Goal: Task Accomplishment & Management: Manage account settings

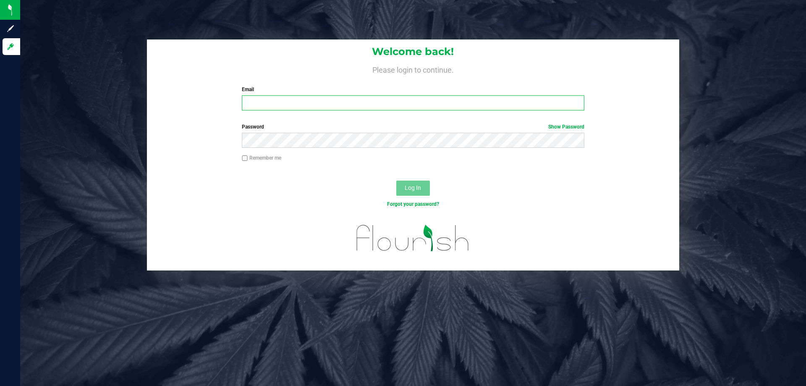
click at [290, 104] on input "Email" at bounding box center [413, 102] width 342 height 15
type input "tkane@liveparallel.com"
click at [396, 180] on button "Log In" at bounding box center [413, 187] width 34 height 15
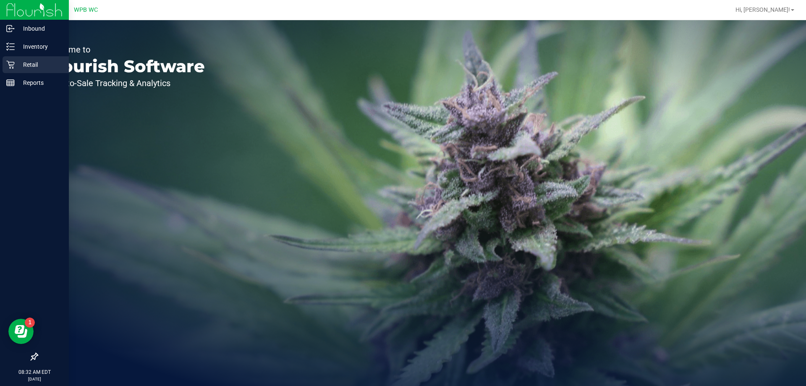
click at [26, 64] on p "Retail" at bounding box center [40, 65] width 50 height 10
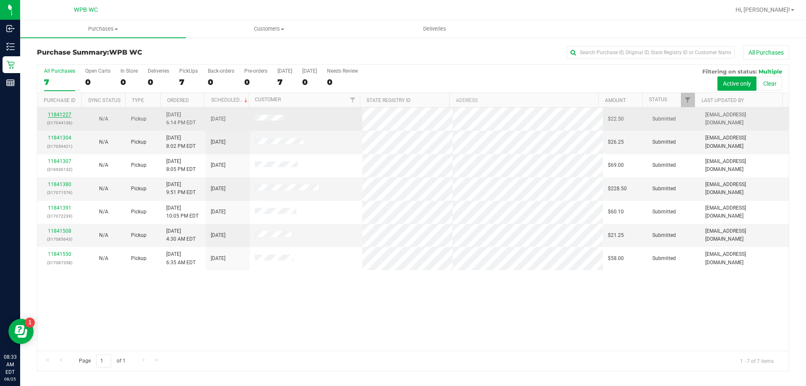
click at [56, 112] on link "11841227" at bounding box center [60, 115] width 24 height 6
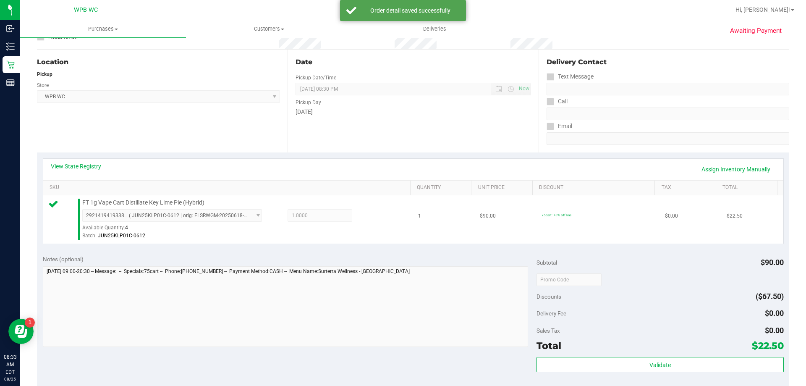
scroll to position [252, 0]
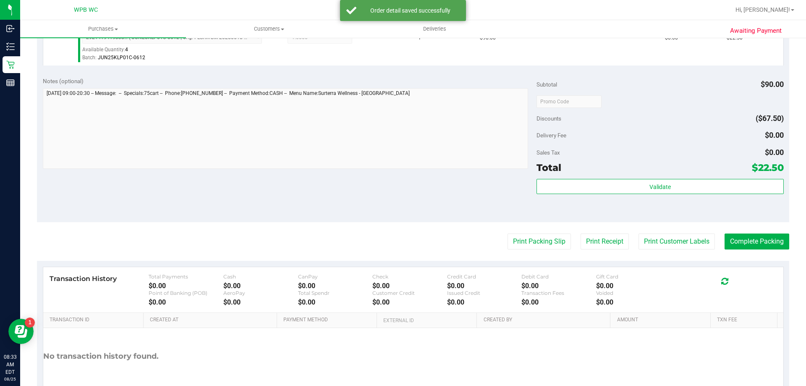
click at [620, 194] on div "Validate" at bounding box center [659, 198] width 247 height 38
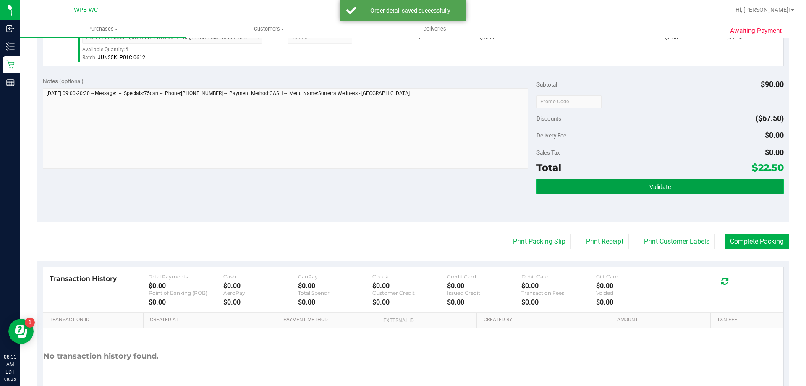
click at [620, 191] on button "Validate" at bounding box center [659, 186] width 247 height 15
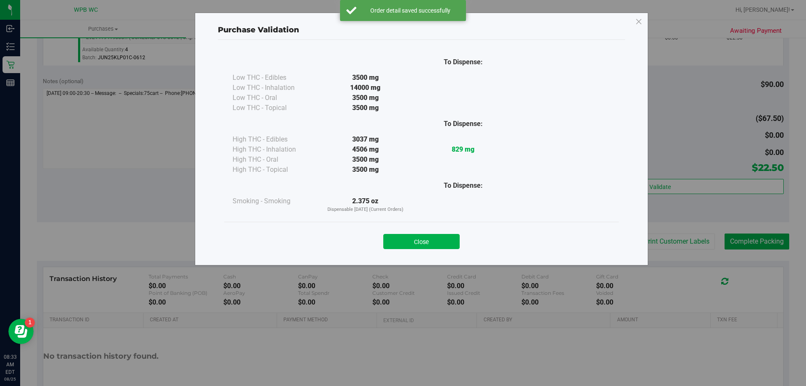
drag, startPoint x: 438, startPoint y: 239, endPoint x: 516, endPoint y: 251, distance: 79.3
click at [438, 239] on button "Close" at bounding box center [421, 241] width 76 height 15
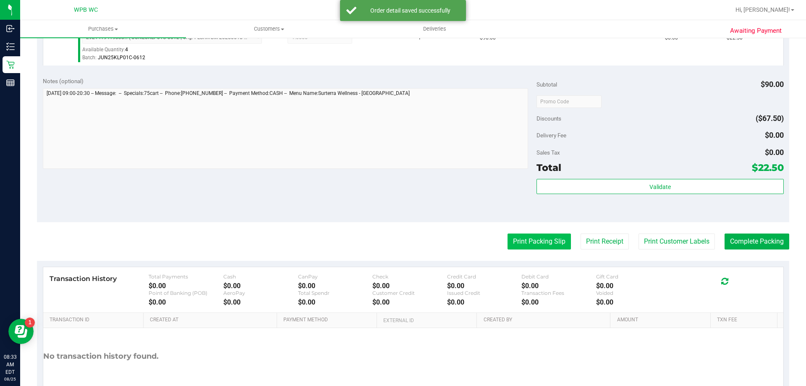
click at [529, 243] on button "Print Packing Slip" at bounding box center [538, 241] width 63 height 16
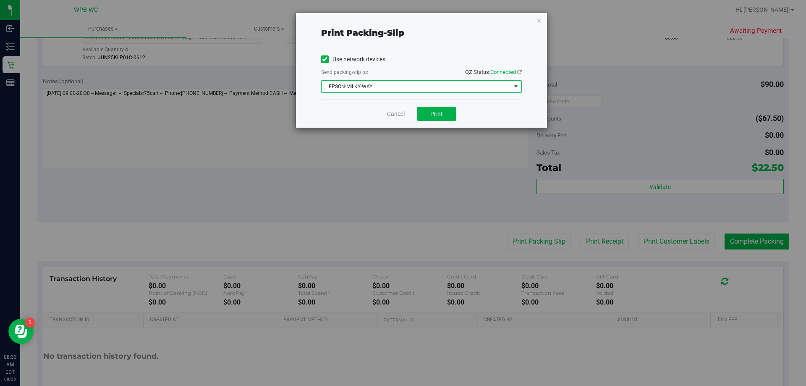
click at [455, 89] on span "EPSON-MILKY-WAY" at bounding box center [415, 87] width 189 height 12
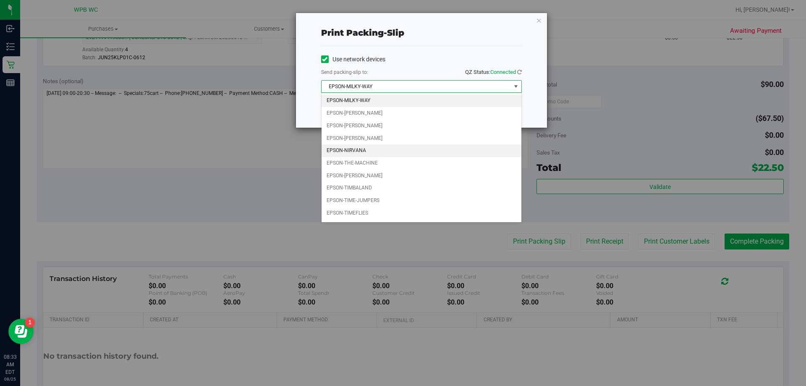
click at [375, 149] on li "EPSON-NIRVANA" at bounding box center [421, 150] width 200 height 13
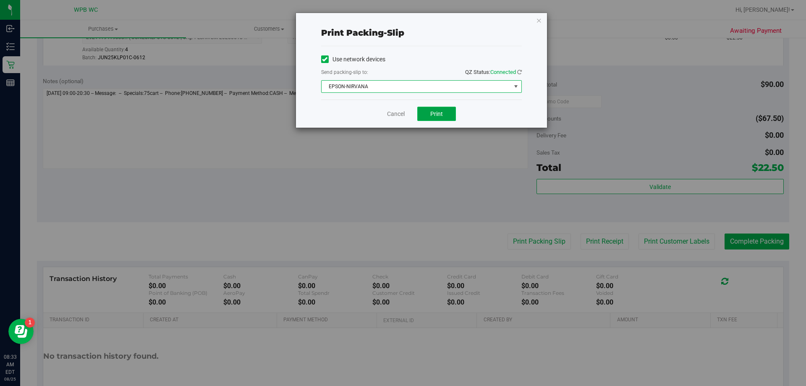
click at [447, 113] on button "Print" at bounding box center [436, 114] width 39 height 14
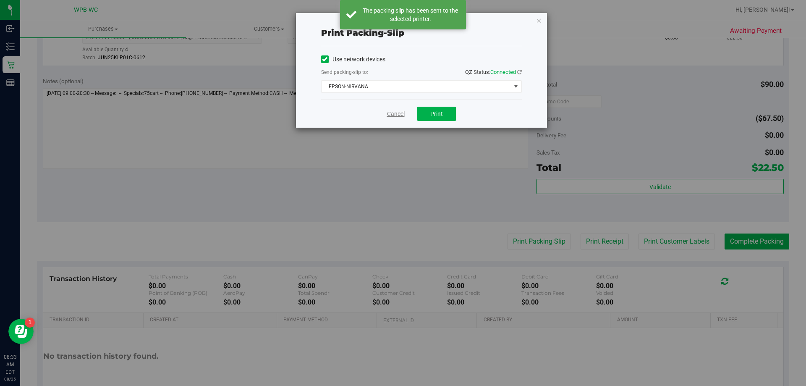
click at [396, 116] on link "Cancel" at bounding box center [396, 114] width 18 height 9
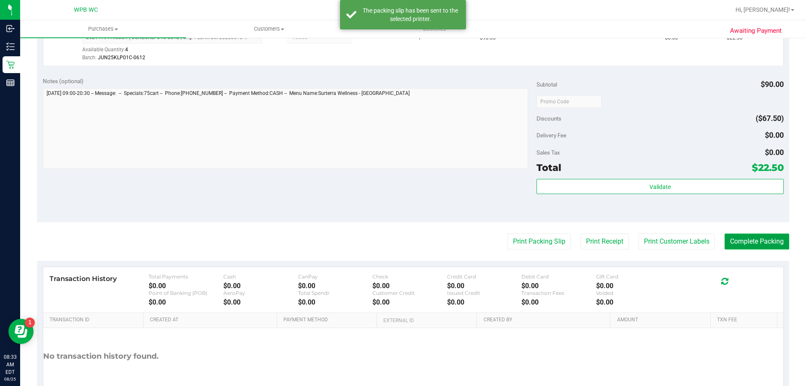
click at [755, 245] on button "Complete Packing" at bounding box center [756, 241] width 65 height 16
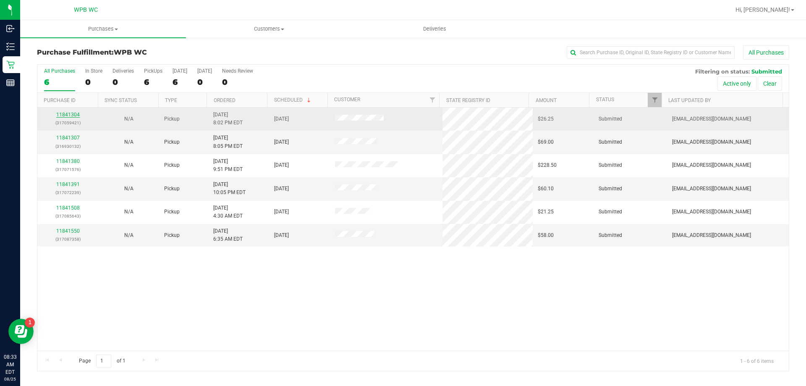
click at [68, 116] on link "11841304" at bounding box center [68, 115] width 24 height 6
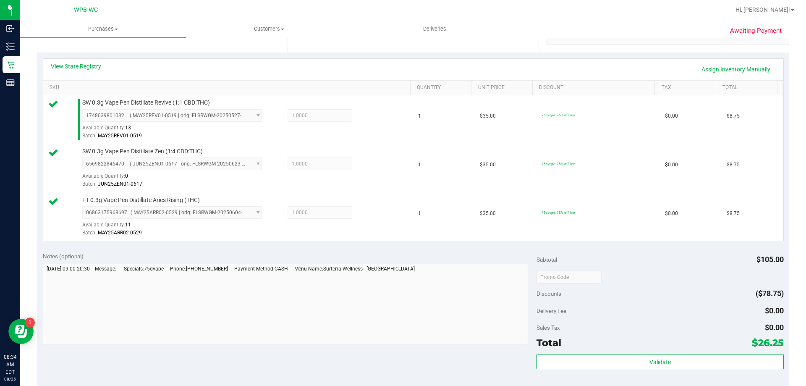
scroll to position [210, 0]
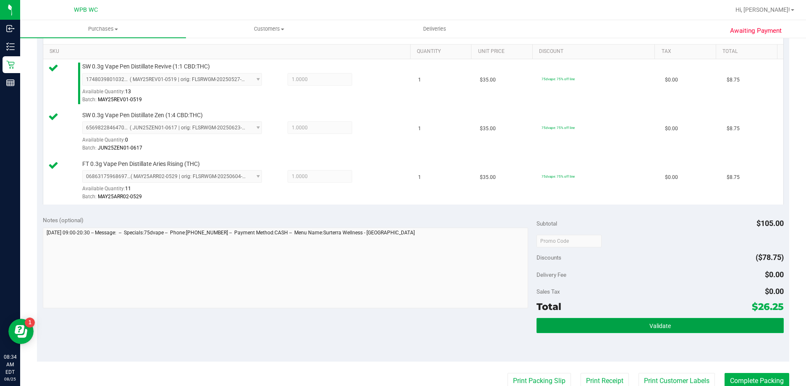
click at [656, 319] on button "Validate" at bounding box center [659, 325] width 247 height 15
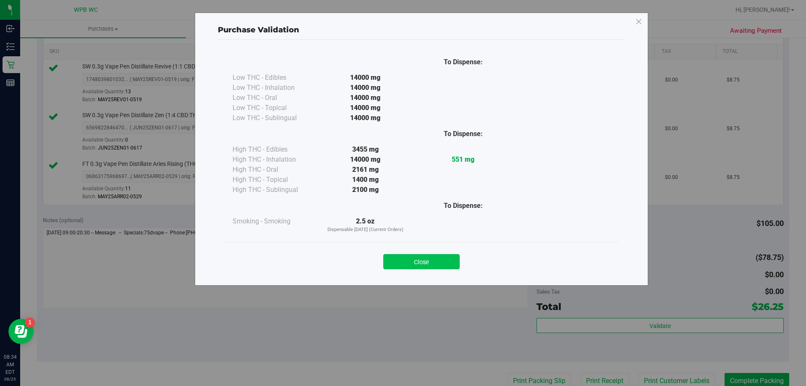
click at [443, 261] on button "Close" at bounding box center [421, 261] width 76 height 15
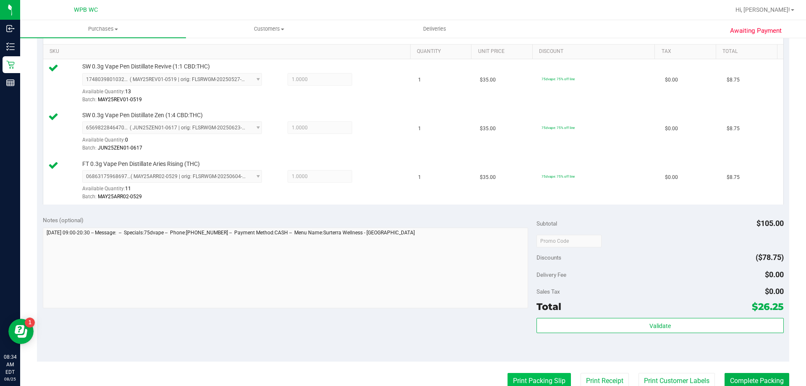
click at [536, 379] on button "Print Packing Slip" at bounding box center [538, 381] width 63 height 16
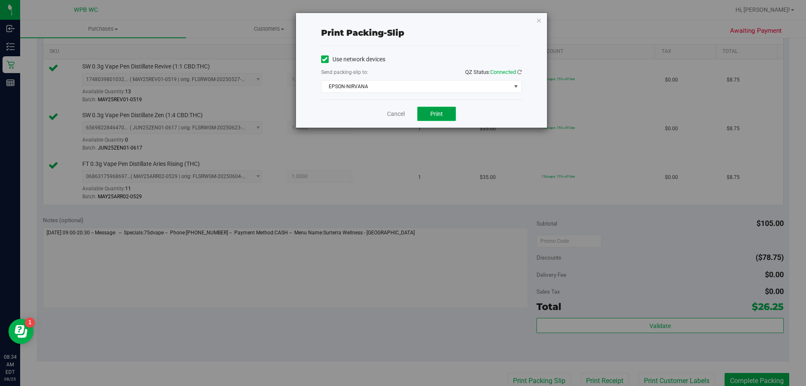
click at [444, 115] on button "Print" at bounding box center [436, 114] width 39 height 14
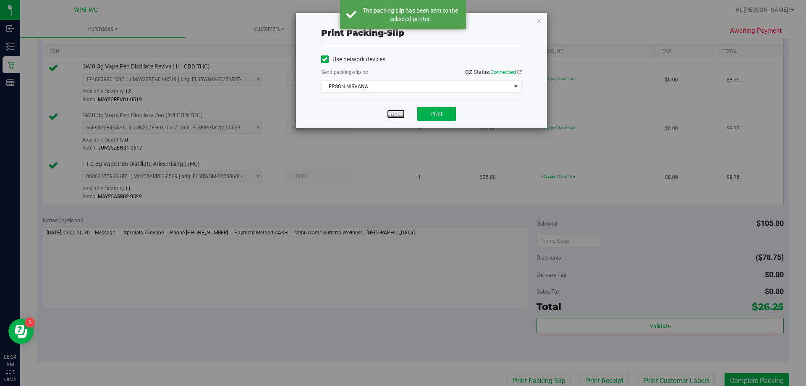
drag, startPoint x: 391, startPoint y: 114, endPoint x: 470, endPoint y: 146, distance: 85.4
click at [391, 113] on link "Cancel" at bounding box center [396, 114] width 18 height 9
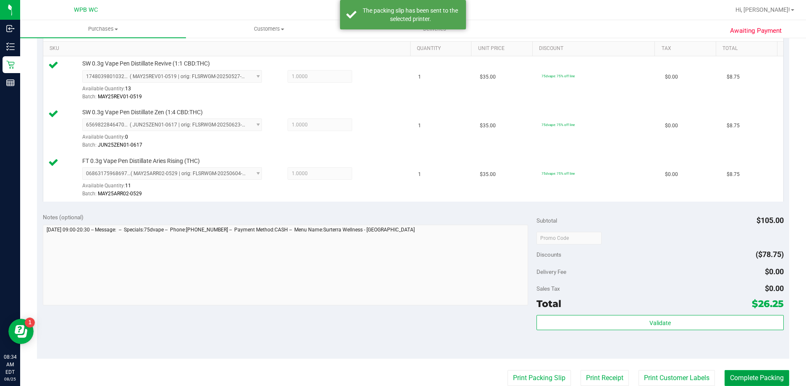
click at [752, 375] on button "Complete Packing" at bounding box center [756, 378] width 65 height 16
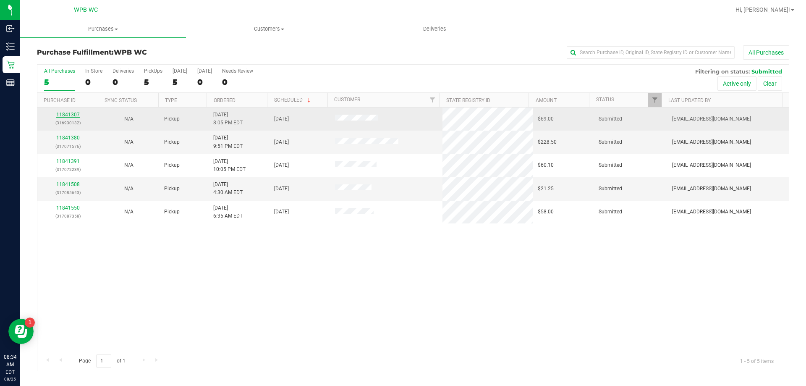
click at [65, 112] on link "11841307" at bounding box center [68, 115] width 24 height 6
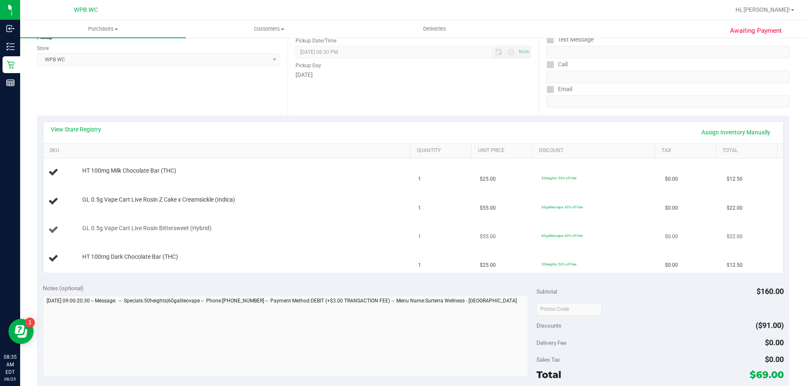
scroll to position [126, 0]
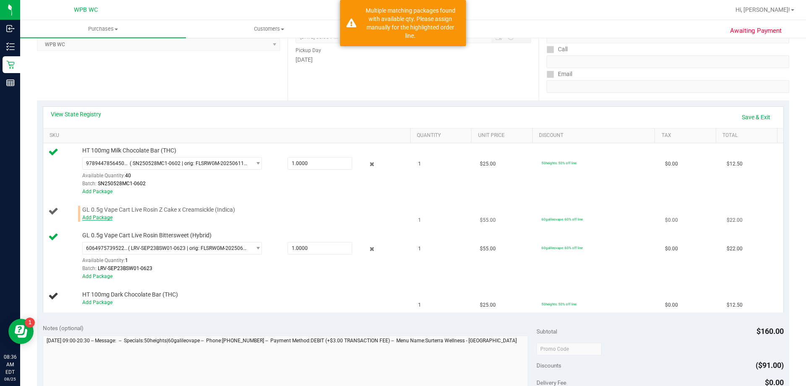
click at [106, 219] on link "Add Package" at bounding box center [97, 217] width 30 height 6
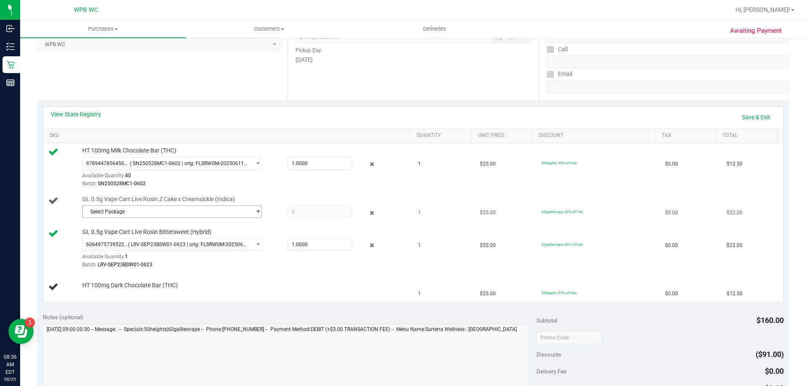
click at [160, 211] on span "Select Package" at bounding box center [167, 212] width 168 height 12
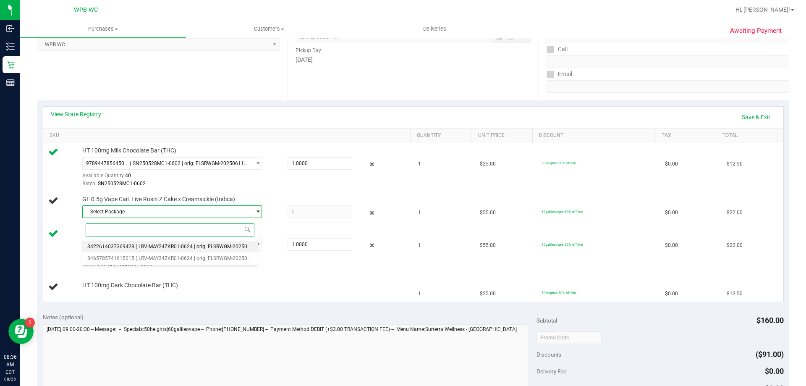
click at [187, 240] on li "3422614037369428 ( LRV-MAY24ZKR01-0624 | orig: FLSRWGM-20250707-1180 )" at bounding box center [169, 246] width 175 height 12
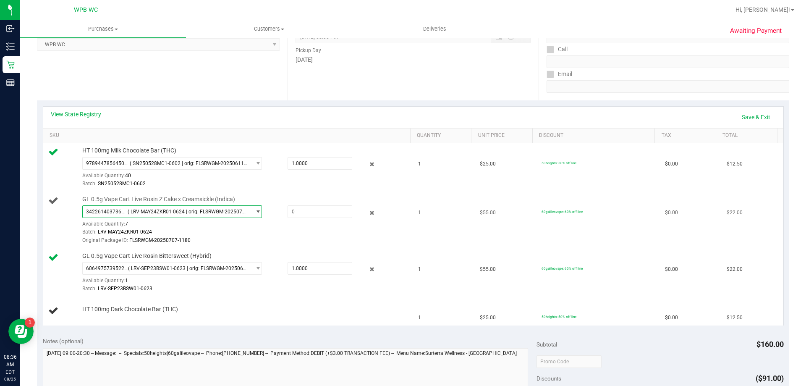
click at [169, 209] on span "( LRV-MAY24ZKR01-0624 | orig: FLSRWGM-20250707-1180 )" at bounding box center [188, 212] width 120 height 6
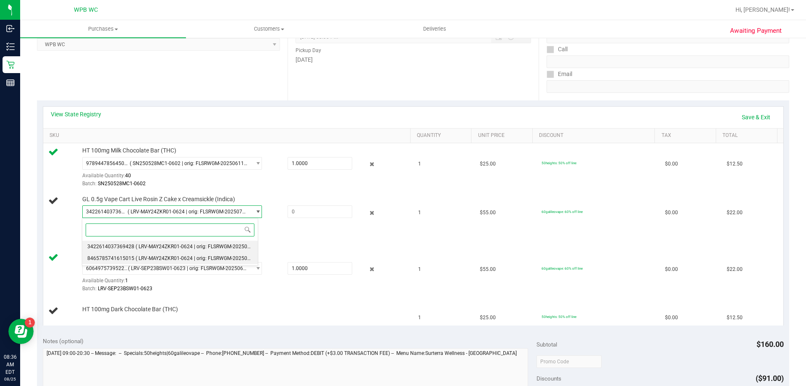
click at [157, 255] on span "( LRV-MAY24ZKR01-0624 | orig: FLSRWGM-20250707-1031 )" at bounding box center [204, 258] width 136 height 6
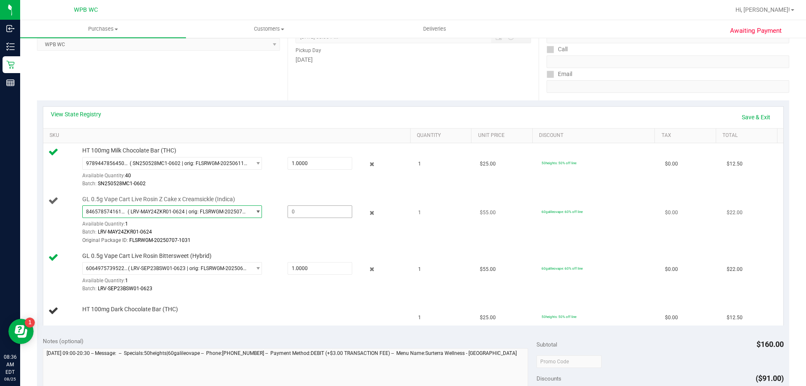
click at [312, 213] on span at bounding box center [319, 211] width 65 height 13
type input "1"
type input "1.0000"
click at [281, 237] on div "Original Package ID: FLSRWGM-20250707-1031" at bounding box center [244, 240] width 324 height 8
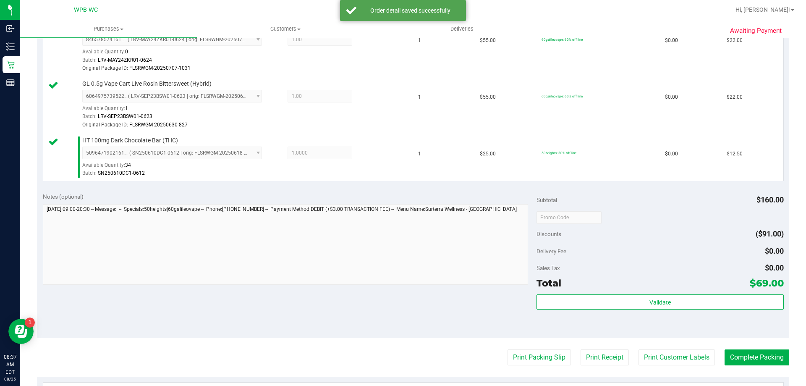
scroll to position [378, 0]
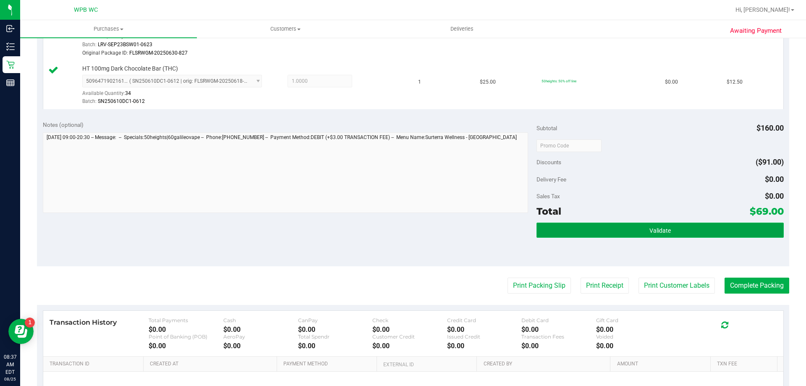
click at [629, 227] on button "Validate" at bounding box center [659, 229] width 247 height 15
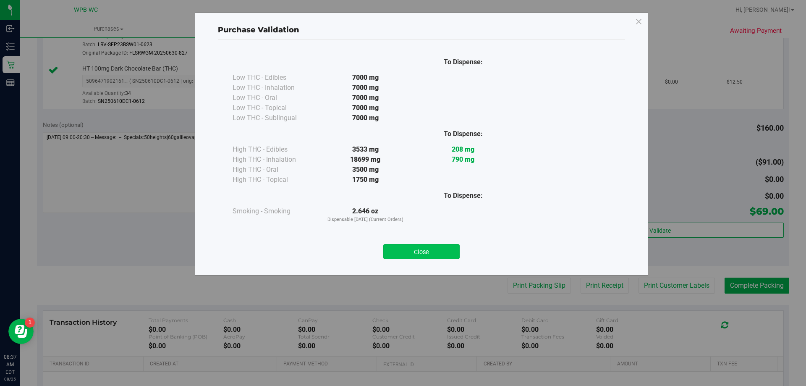
click at [448, 247] on button "Close" at bounding box center [421, 251] width 76 height 15
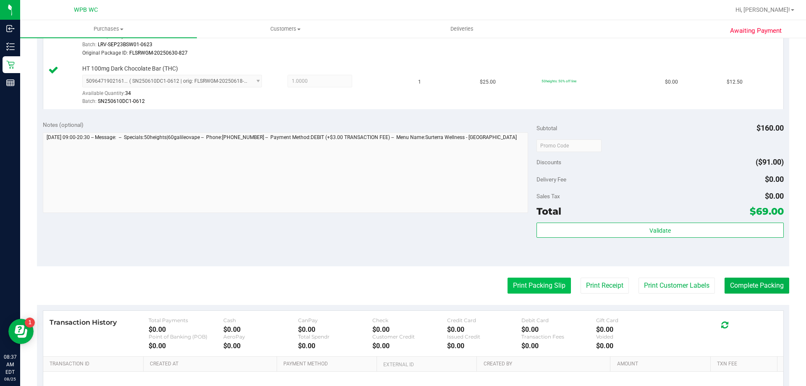
click at [530, 280] on button "Print Packing Slip" at bounding box center [538, 285] width 63 height 16
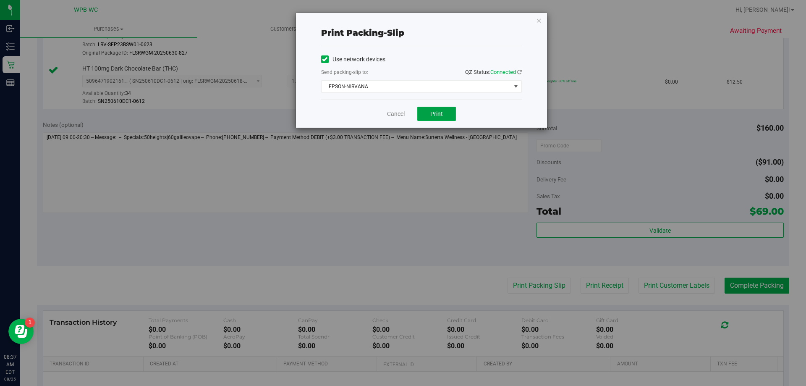
click at [446, 111] on button "Print" at bounding box center [436, 114] width 39 height 14
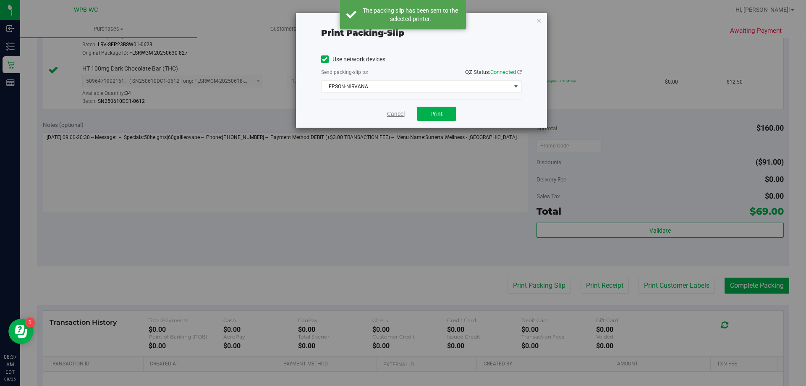
click at [391, 115] on link "Cancel" at bounding box center [396, 114] width 18 height 9
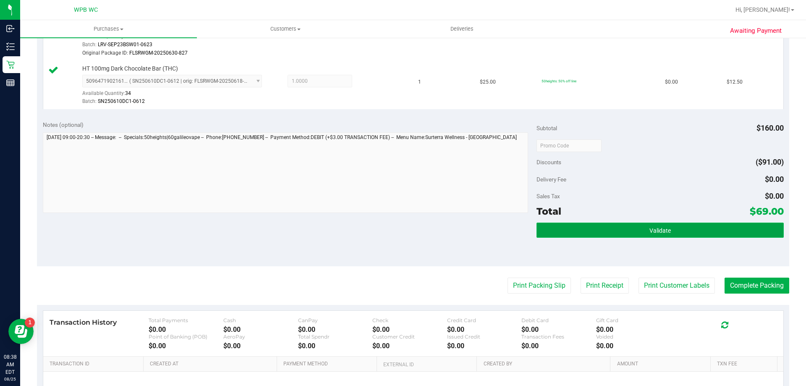
click at [683, 230] on button "Validate" at bounding box center [659, 229] width 247 height 15
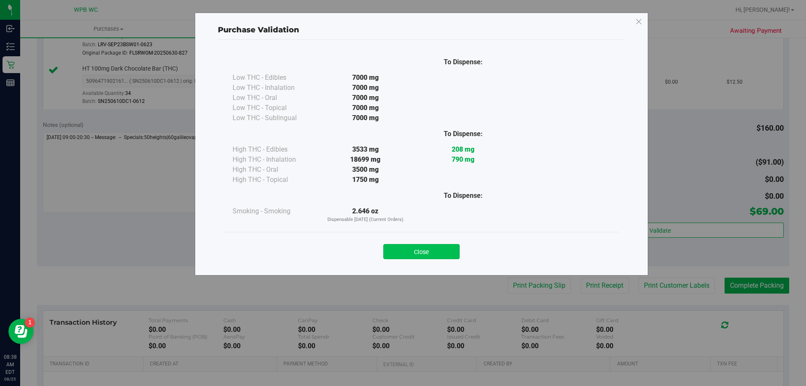
drag, startPoint x: 410, startPoint y: 246, endPoint x: 418, endPoint y: 245, distance: 7.7
click at [411, 246] on button "Close" at bounding box center [421, 251] width 76 height 15
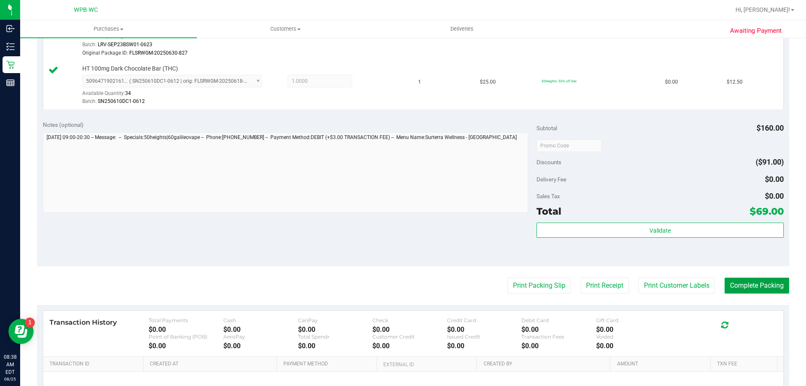
click at [726, 280] on button "Complete Packing" at bounding box center [756, 285] width 65 height 16
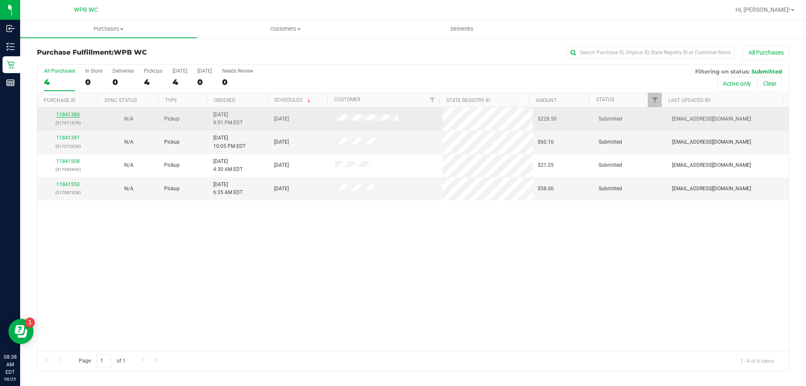
click at [64, 117] on link "11841380" at bounding box center [68, 115] width 24 height 6
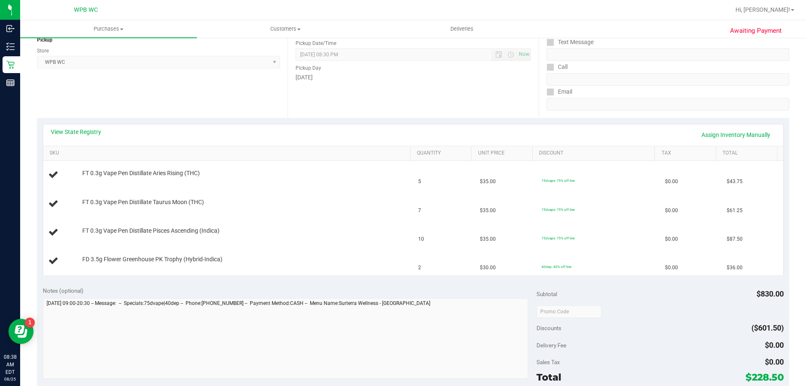
scroll to position [126, 0]
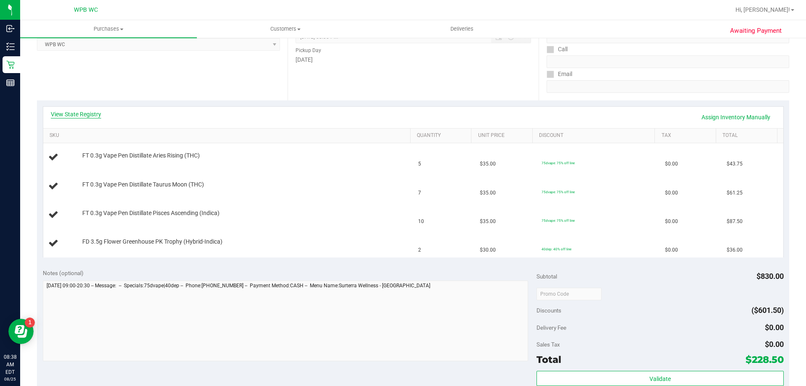
click at [82, 114] on link "View State Registry" at bounding box center [76, 114] width 50 height 8
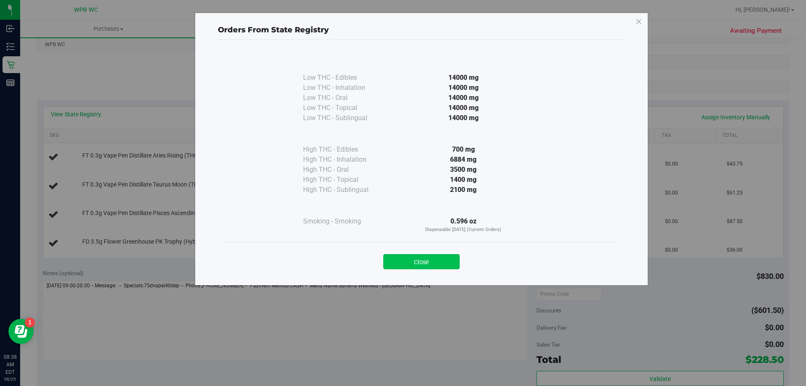
click at [416, 255] on button "Close" at bounding box center [421, 261] width 76 height 15
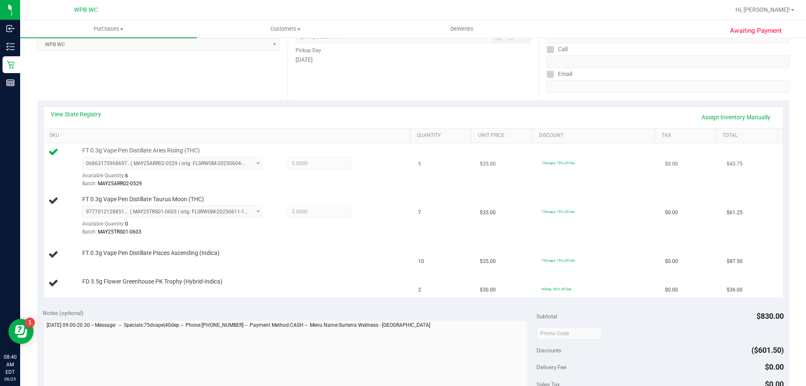
click at [441, 171] on td "5" at bounding box center [444, 167] width 62 height 49
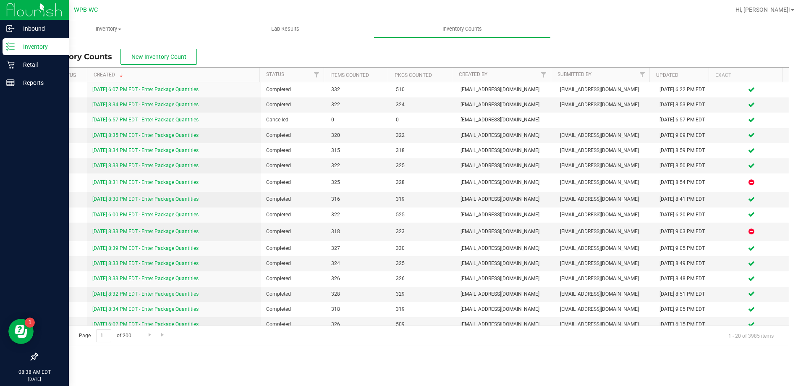
click at [15, 44] on p "Inventory" at bounding box center [40, 47] width 50 height 10
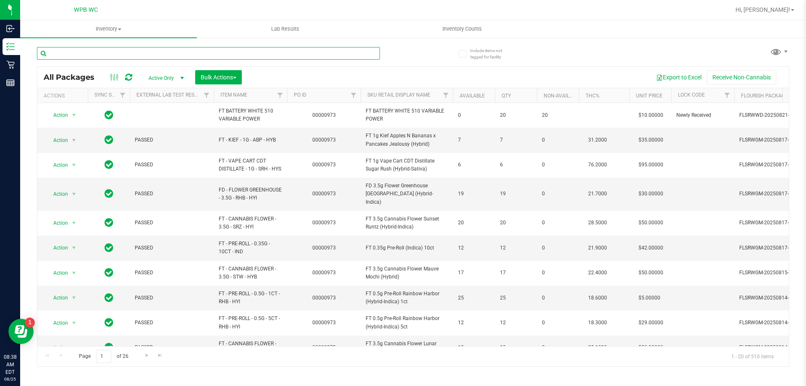
click at [152, 55] on input "text" at bounding box center [208, 53] width 343 height 13
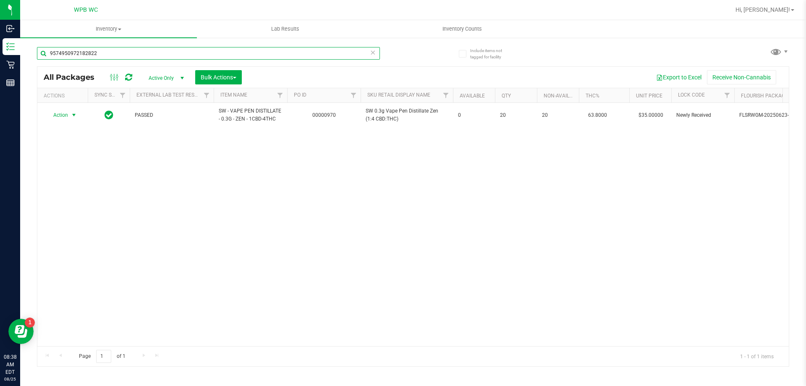
type input "9574950972182822"
click at [67, 113] on span "Action" at bounding box center [57, 115] width 23 height 12
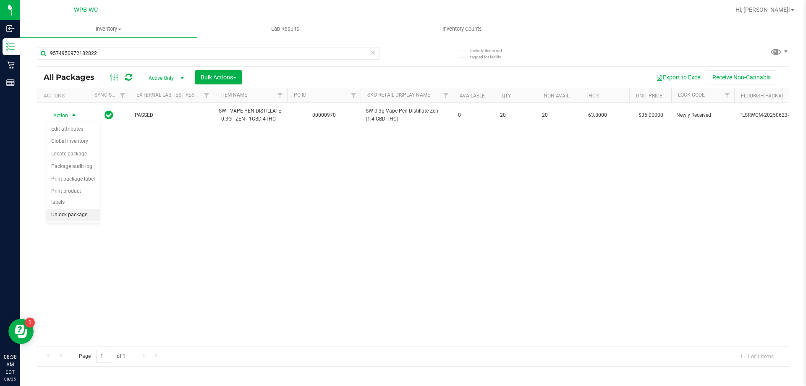
click at [64, 209] on li "Unlock package" at bounding box center [73, 215] width 54 height 13
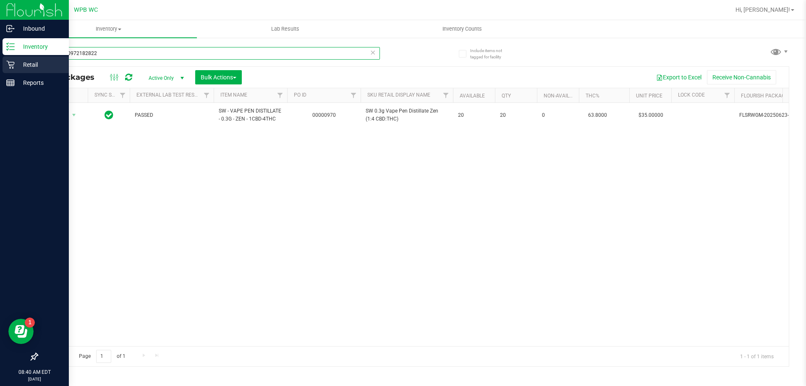
drag, startPoint x: 136, startPoint y: 54, endPoint x: 0, endPoint y: 62, distance: 135.8
click at [0, 62] on div "Inbound Inventory Retail Reports 08:40 AM EDT 08/25/2025 08/25 WPB WC Hi, Tyler…" at bounding box center [403, 193] width 806 height 386
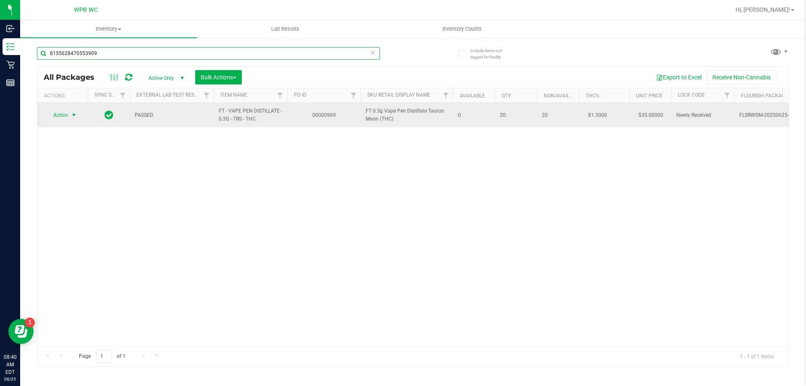
type input "8155628470553909"
click at [62, 117] on span "Action" at bounding box center [57, 115] width 23 height 12
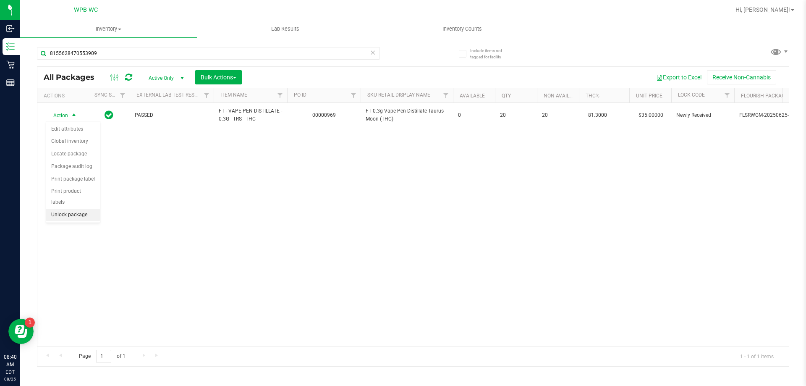
click at [94, 209] on li "Unlock package" at bounding box center [73, 215] width 54 height 13
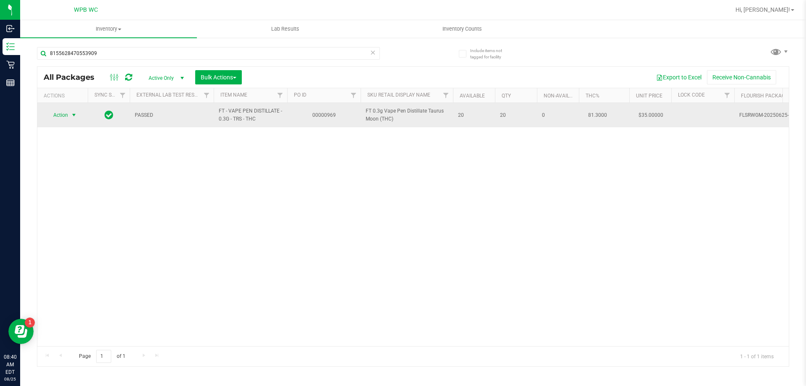
click at [70, 115] on span "select" at bounding box center [74, 115] width 10 height 12
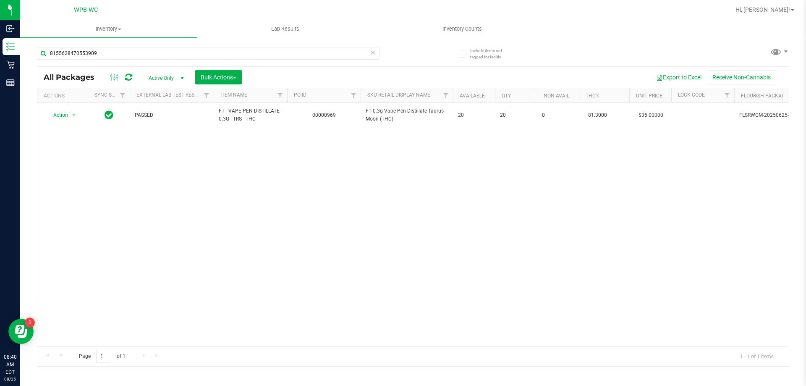
click at [164, 175] on div "Action Action Create package Edit attributes Global inventory Locate package Lo…" at bounding box center [412, 224] width 751 height 243
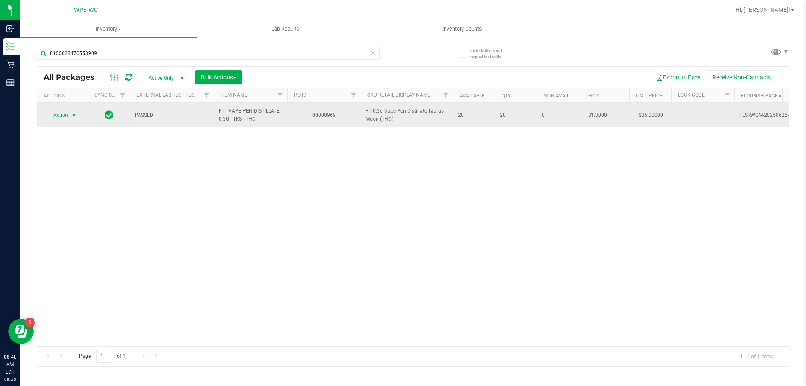
click at [68, 116] on span "Action" at bounding box center [63, 115] width 34 height 12
drag, startPoint x: 119, startPoint y: 169, endPoint x: 123, endPoint y: 117, distance: 52.6
click at [121, 167] on div "Action Action Create package Edit attributes Global inventory Locate package Lo…" at bounding box center [412, 224] width 751 height 243
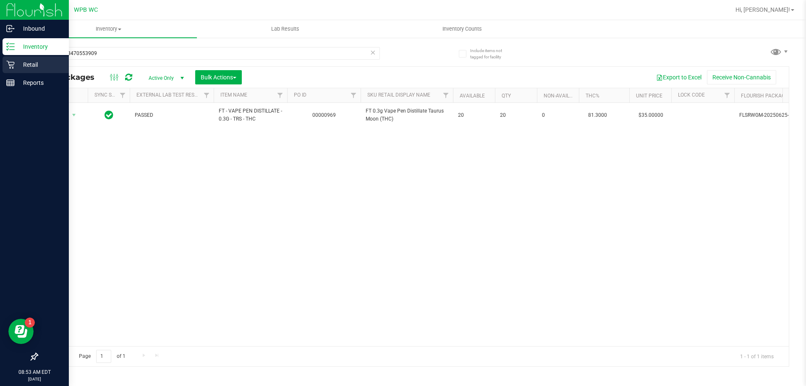
click at [19, 65] on p "Retail" at bounding box center [40, 65] width 50 height 10
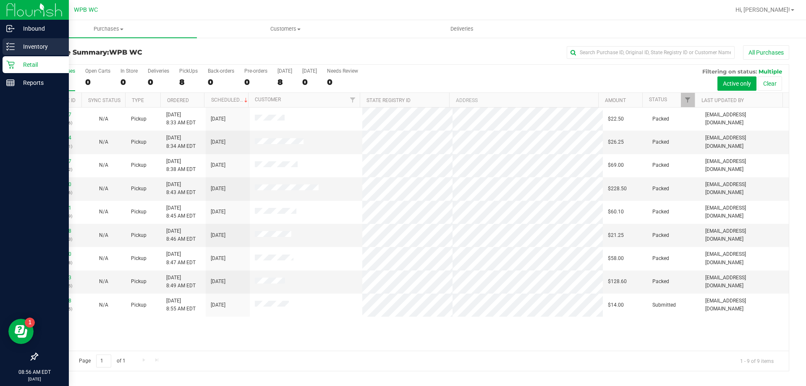
click at [29, 47] on p "Inventory" at bounding box center [40, 47] width 50 height 10
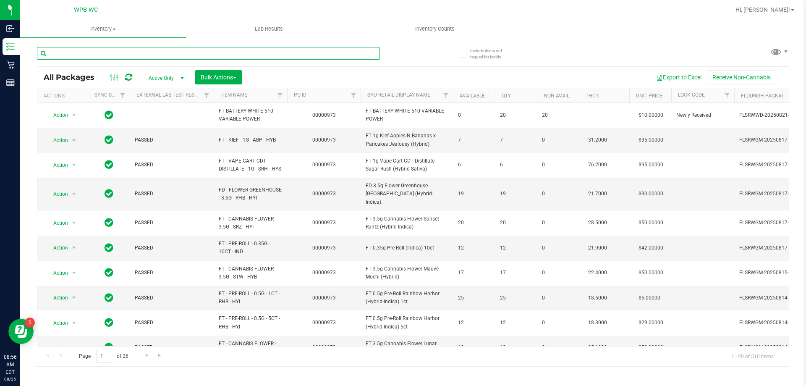
drag, startPoint x: 289, startPoint y: 57, endPoint x: 301, endPoint y: 54, distance: 12.7
click at [292, 56] on input "text" at bounding box center [208, 53] width 343 height 13
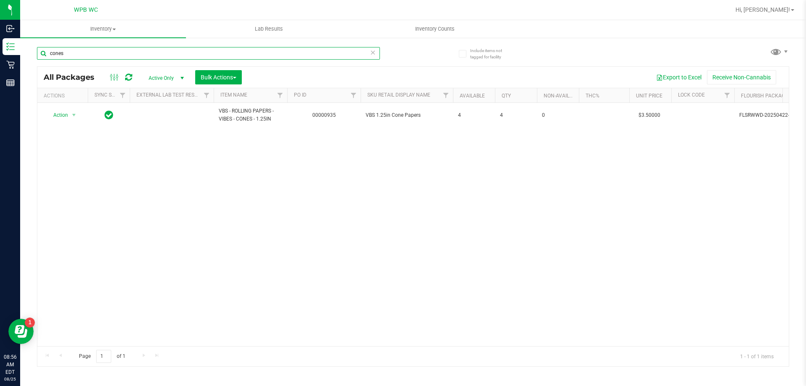
type input "cone"
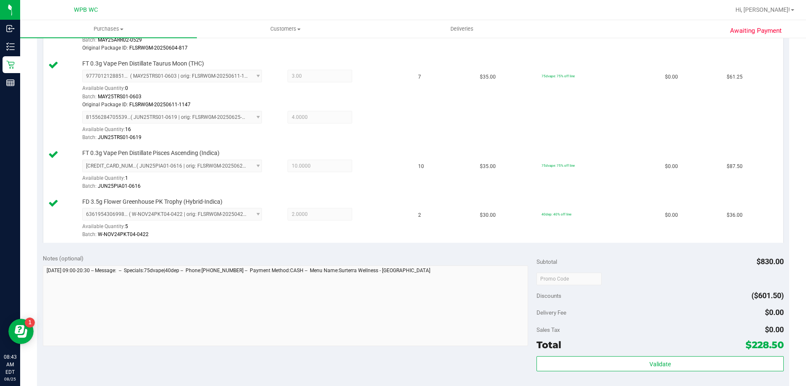
scroll to position [420, 0]
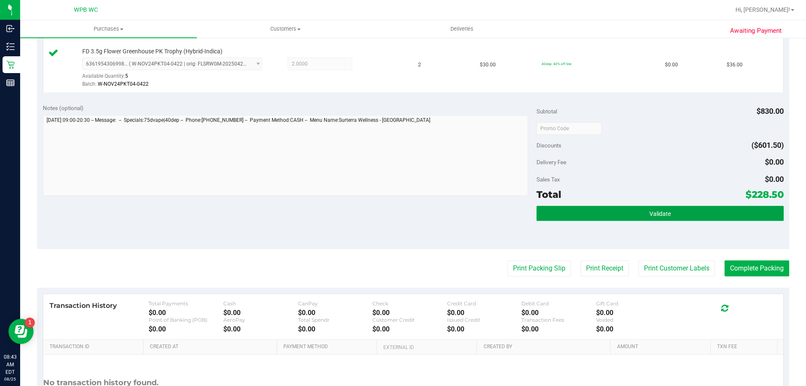
click at [599, 218] on button "Validate" at bounding box center [659, 213] width 247 height 15
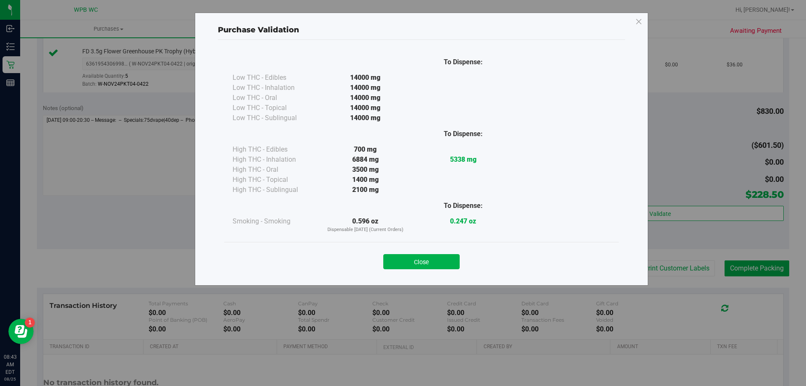
click at [435, 250] on div "Close" at bounding box center [421, 258] width 382 height 21
click at [448, 255] on button "Close" at bounding box center [421, 261] width 76 height 15
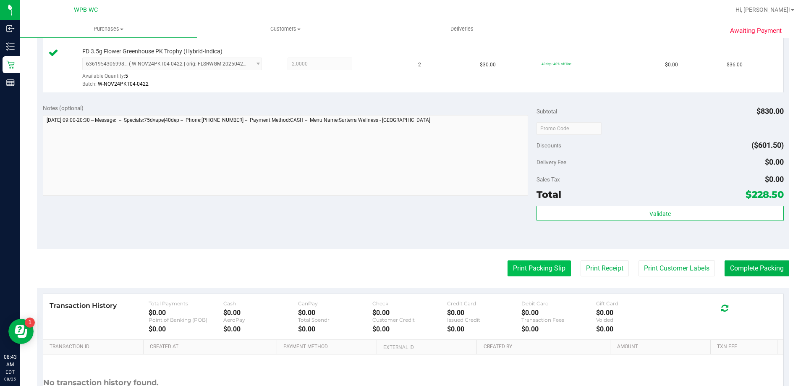
click at [531, 268] on button "Print Packing Slip" at bounding box center [538, 268] width 63 height 16
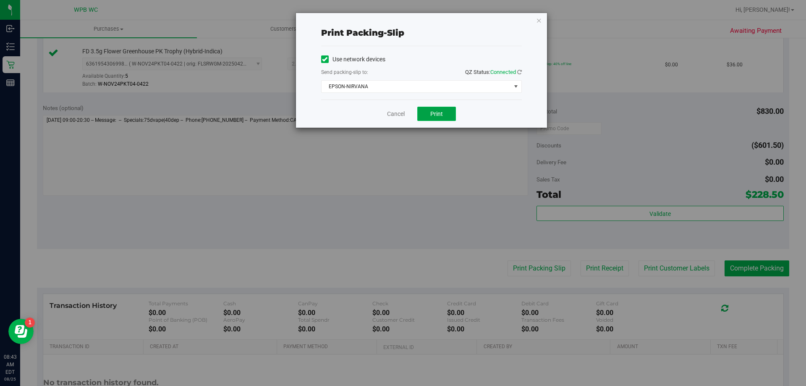
click at [447, 113] on button "Print" at bounding box center [436, 114] width 39 height 14
click at [397, 117] on link "Cancel" at bounding box center [396, 114] width 18 height 9
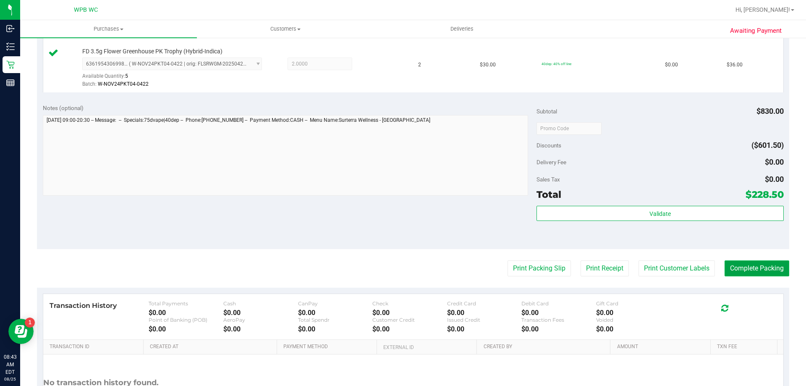
click at [747, 266] on button "Complete Packing" at bounding box center [756, 268] width 65 height 16
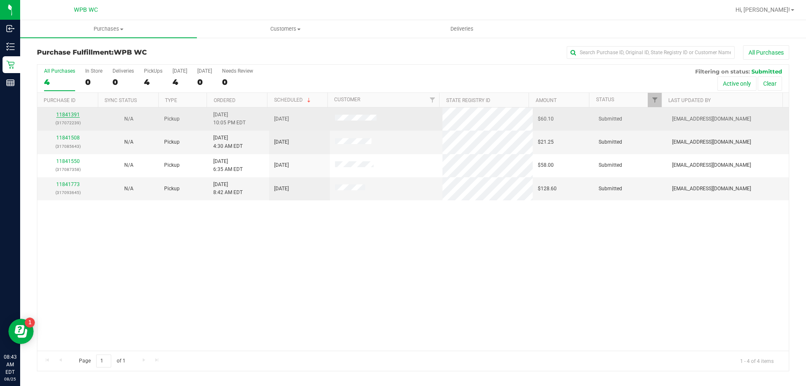
click at [72, 116] on link "11841391" at bounding box center [68, 115] width 24 height 6
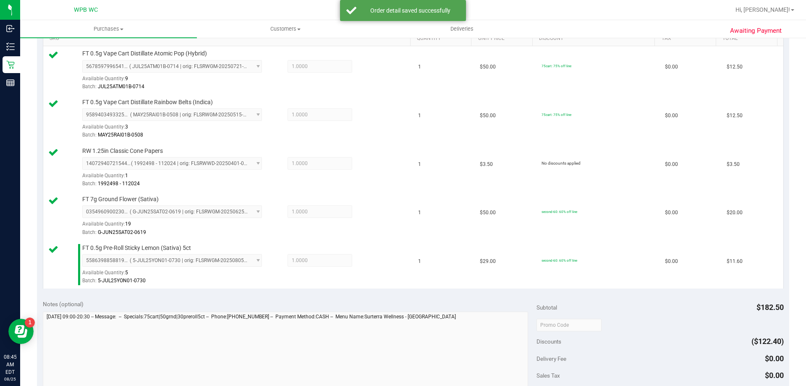
scroll to position [391, 0]
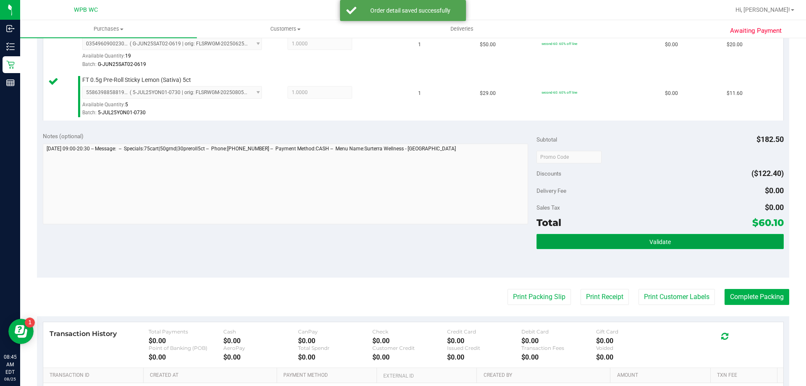
click at [690, 248] on button "Validate" at bounding box center [659, 241] width 247 height 15
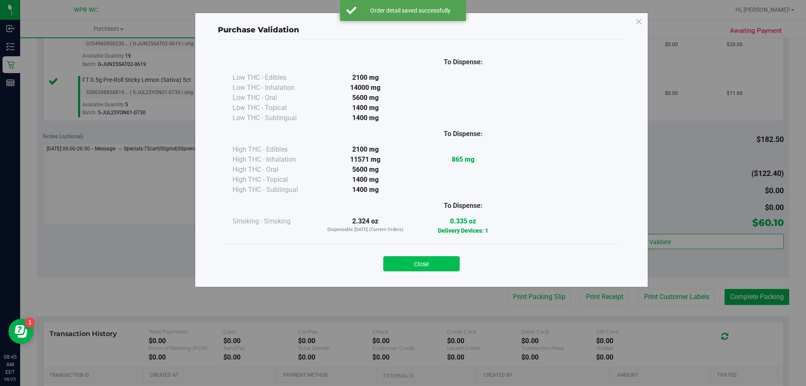
click at [422, 262] on button "Close" at bounding box center [421, 263] width 76 height 15
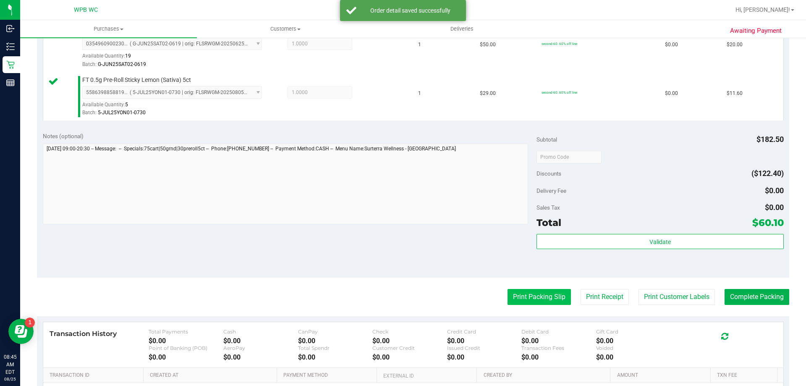
click at [525, 295] on button "Print Packing Slip" at bounding box center [538, 297] width 63 height 16
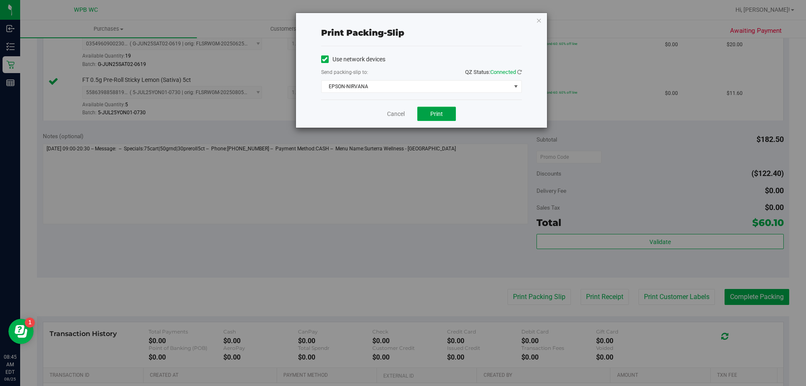
click at [449, 115] on button "Print" at bounding box center [436, 114] width 39 height 14
click at [390, 110] on link "Cancel" at bounding box center [396, 114] width 18 height 9
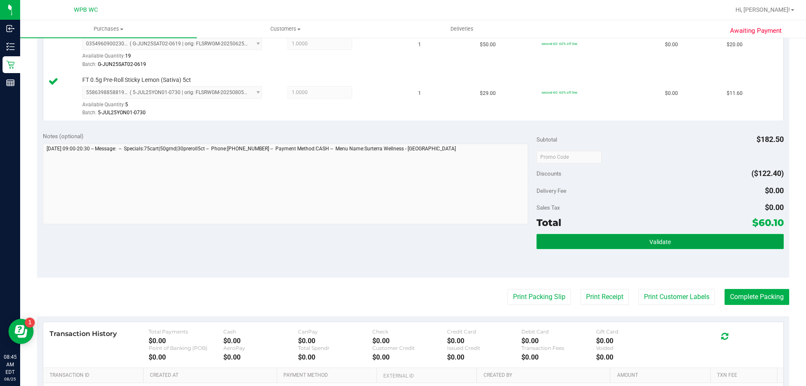
click at [700, 245] on button "Validate" at bounding box center [659, 241] width 247 height 15
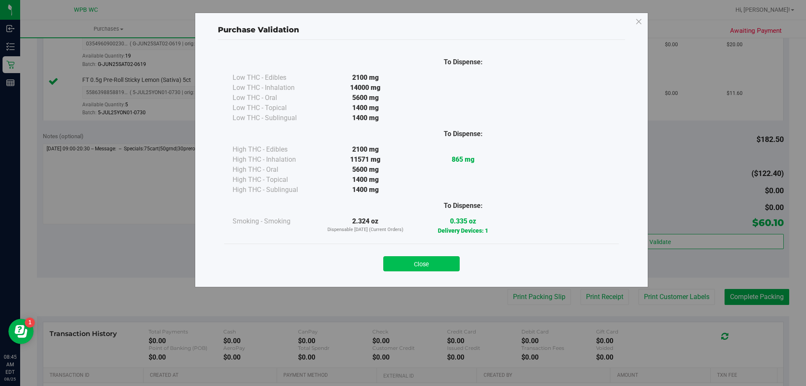
click at [434, 256] on button "Close" at bounding box center [421, 263] width 76 height 15
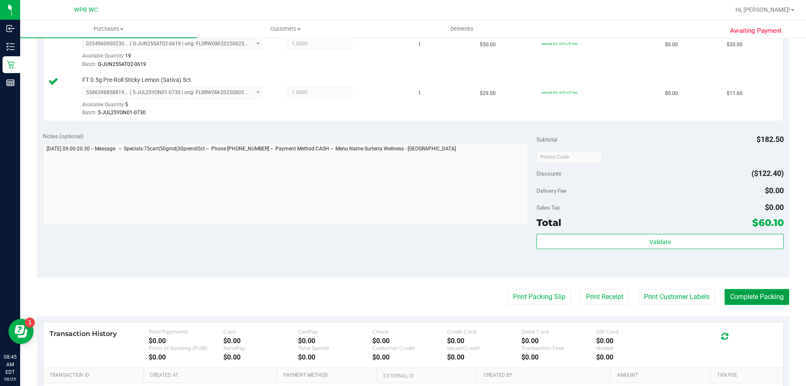
click at [728, 296] on button "Complete Packing" at bounding box center [756, 297] width 65 height 16
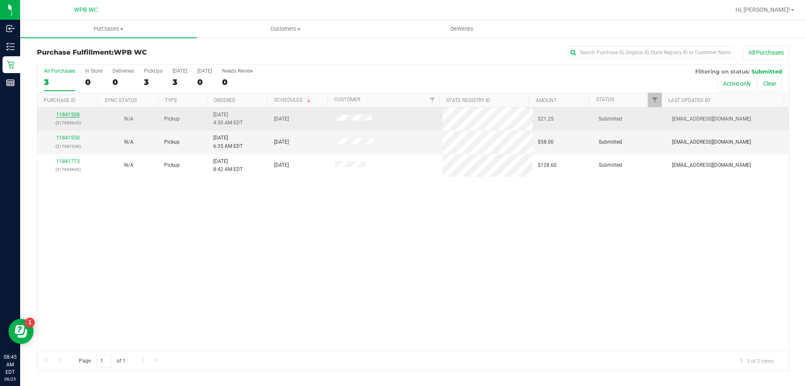
click at [75, 114] on link "11841508" at bounding box center [68, 115] width 24 height 6
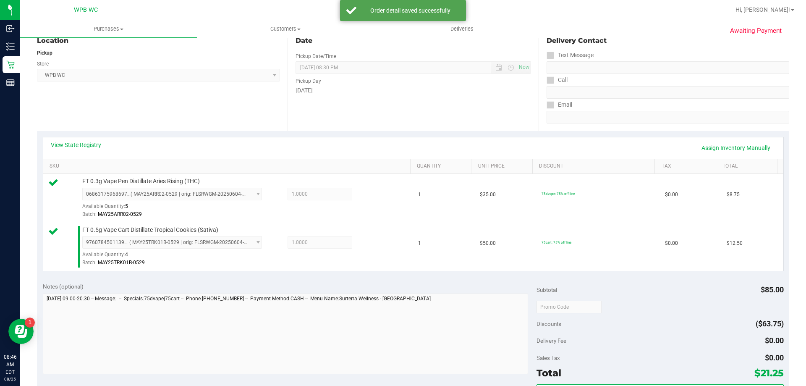
scroll to position [336, 0]
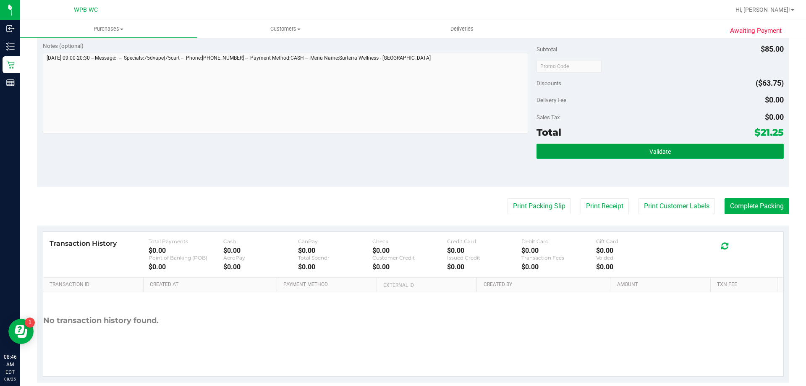
click at [610, 145] on button "Validate" at bounding box center [659, 151] width 247 height 15
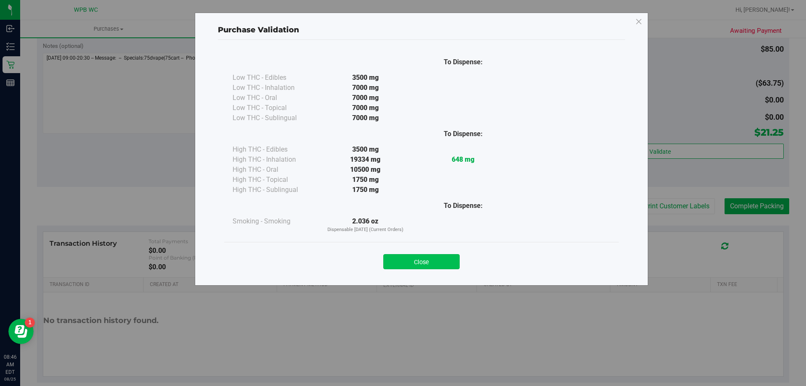
click at [433, 263] on button "Close" at bounding box center [421, 261] width 76 height 15
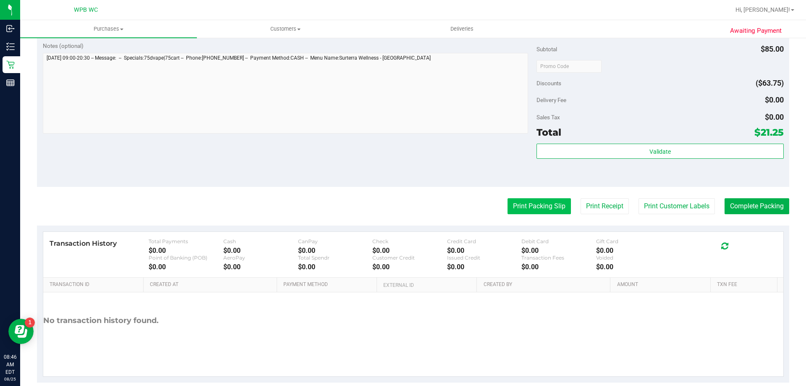
click at [507, 212] on button "Print Packing Slip" at bounding box center [538, 206] width 63 height 16
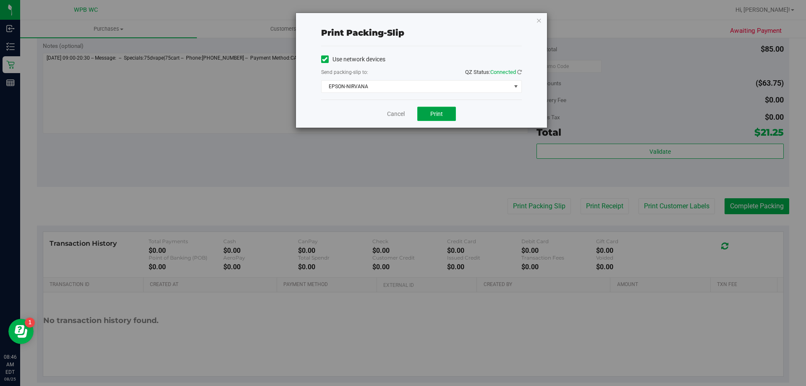
click at [427, 114] on button "Print" at bounding box center [436, 114] width 39 height 14
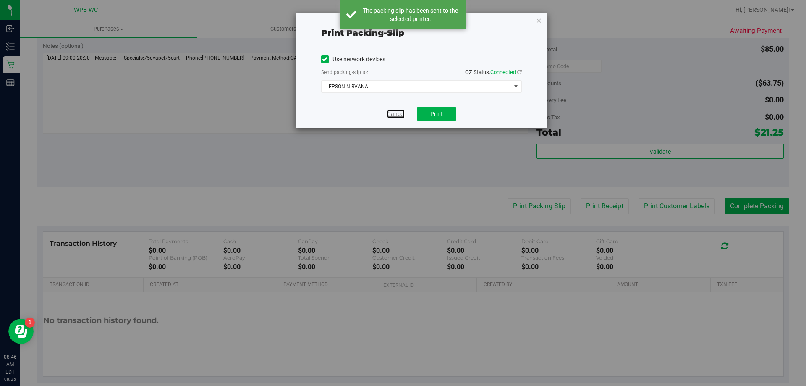
drag, startPoint x: 389, startPoint y: 113, endPoint x: 516, endPoint y: 148, distance: 131.2
click at [389, 112] on link "Cancel" at bounding box center [396, 114] width 18 height 9
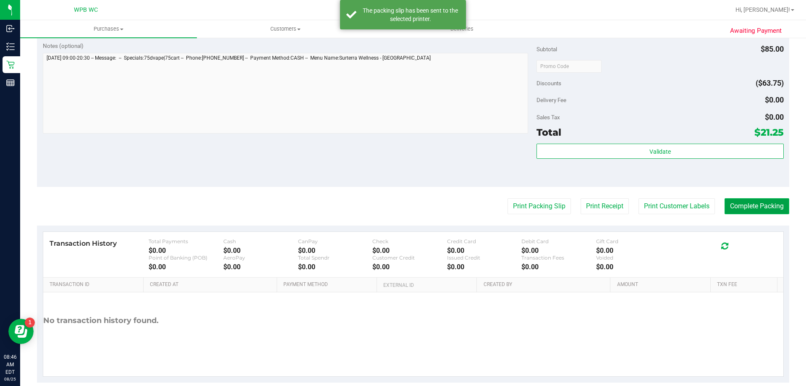
click at [725, 202] on button "Complete Packing" at bounding box center [756, 206] width 65 height 16
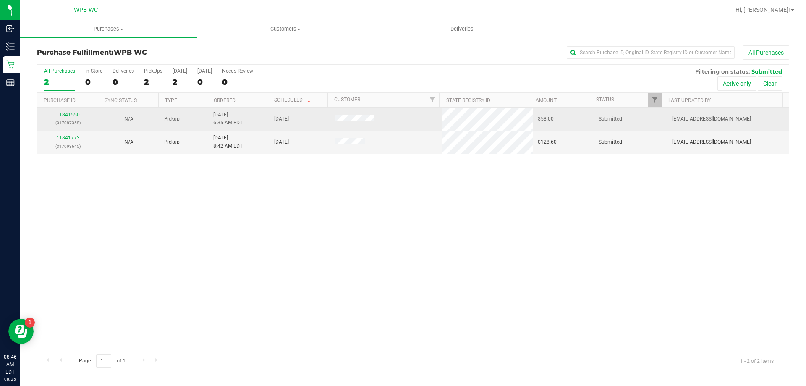
click at [74, 119] on p "(317087358)" at bounding box center [67, 123] width 51 height 8
click at [73, 115] on link "11841550" at bounding box center [68, 115] width 24 height 6
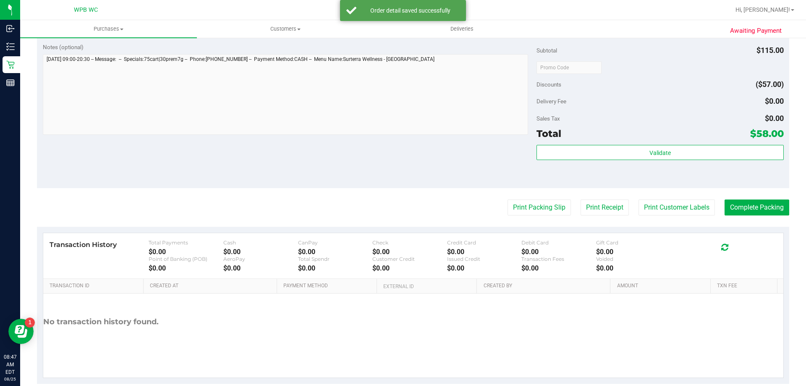
scroll to position [336, 0]
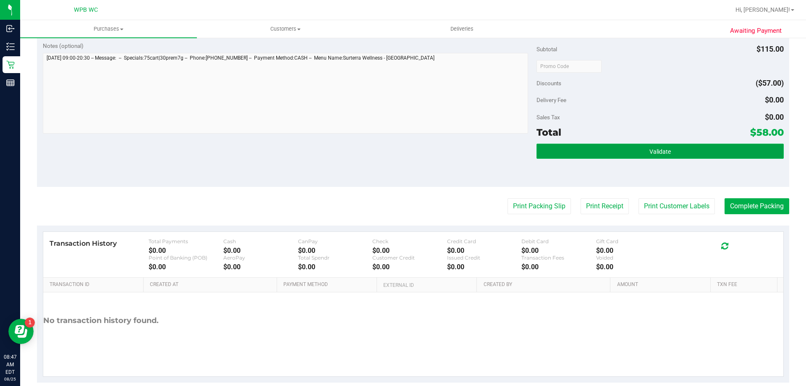
click at [618, 154] on button "Validate" at bounding box center [659, 151] width 247 height 15
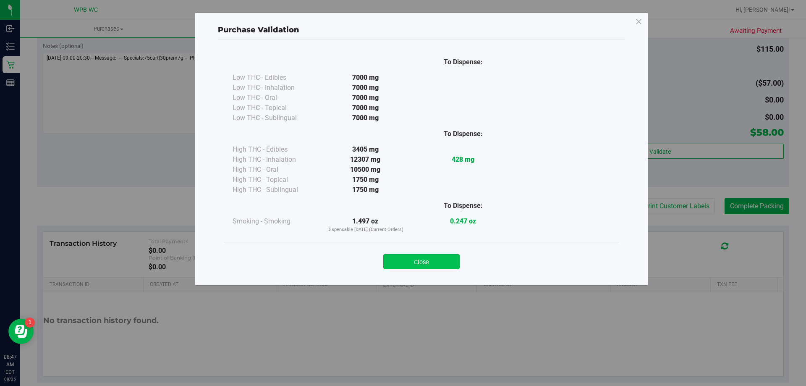
click at [449, 259] on button "Close" at bounding box center [421, 261] width 76 height 15
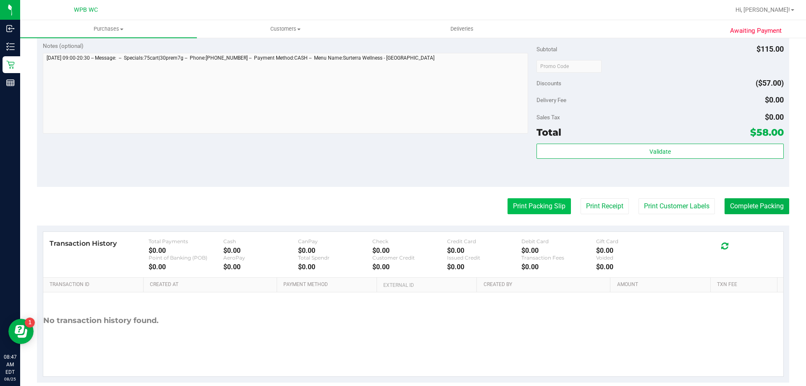
click at [528, 203] on button "Print Packing Slip" at bounding box center [538, 206] width 63 height 16
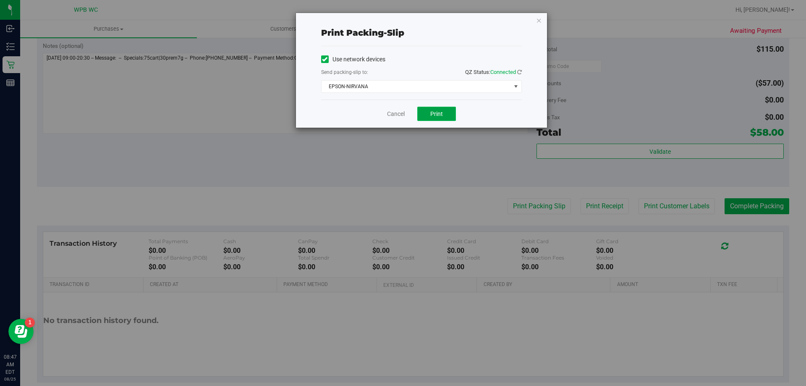
click at [433, 112] on span "Print" at bounding box center [436, 113] width 13 height 7
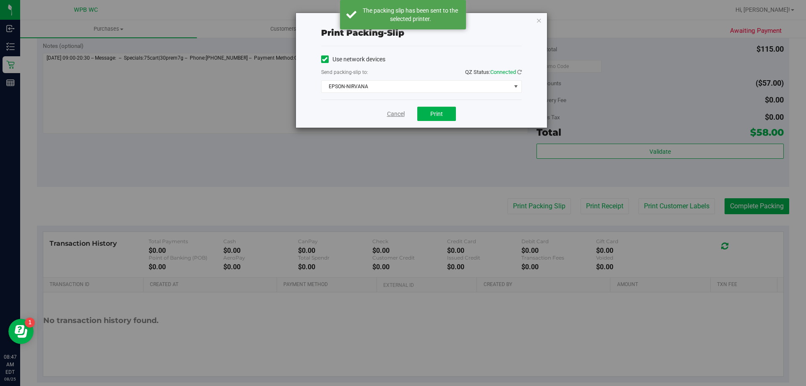
click at [398, 115] on link "Cancel" at bounding box center [396, 114] width 18 height 9
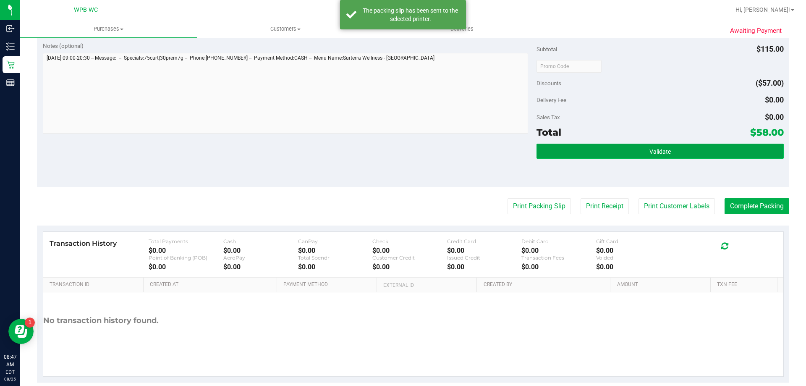
click at [719, 151] on button "Validate" at bounding box center [659, 151] width 247 height 15
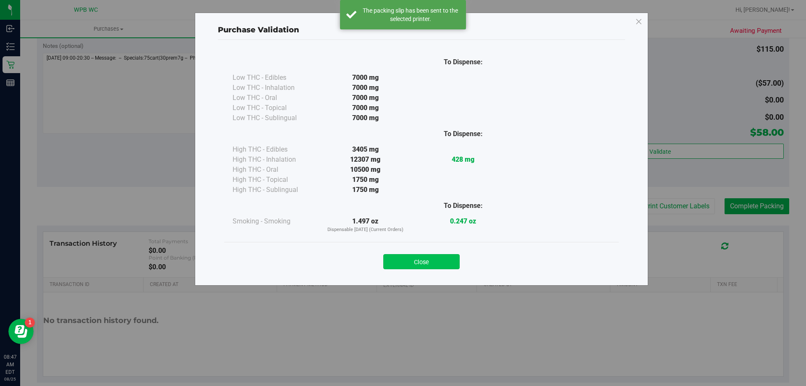
click at [453, 263] on button "Close" at bounding box center [421, 261] width 76 height 15
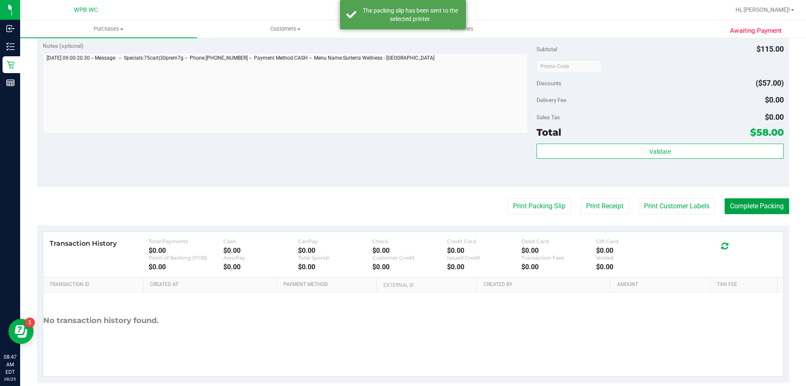
click at [734, 204] on button "Complete Packing" at bounding box center [756, 206] width 65 height 16
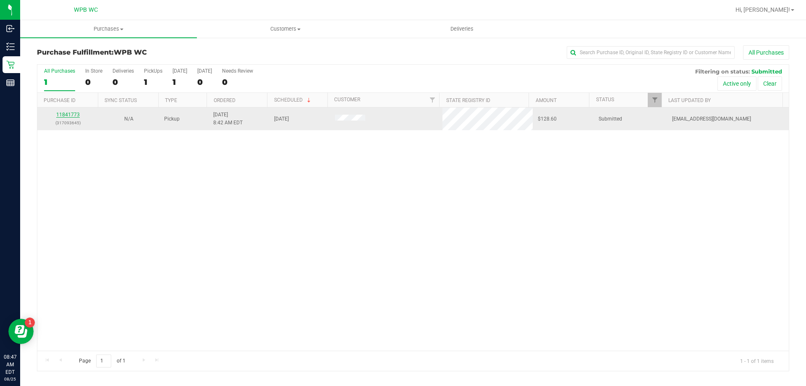
click at [73, 114] on link "11841773" at bounding box center [68, 115] width 24 height 6
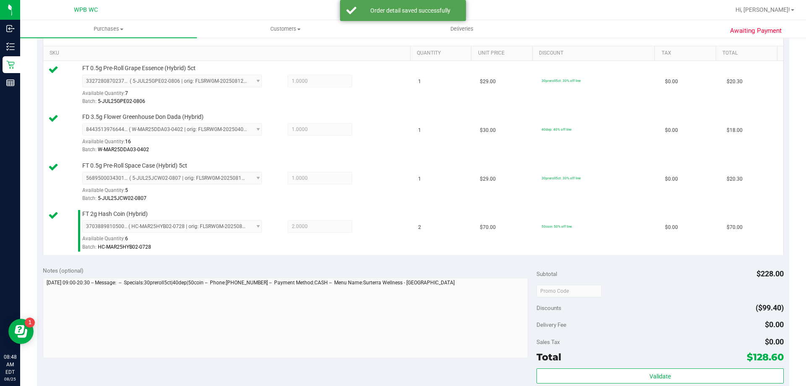
scroll to position [378, 0]
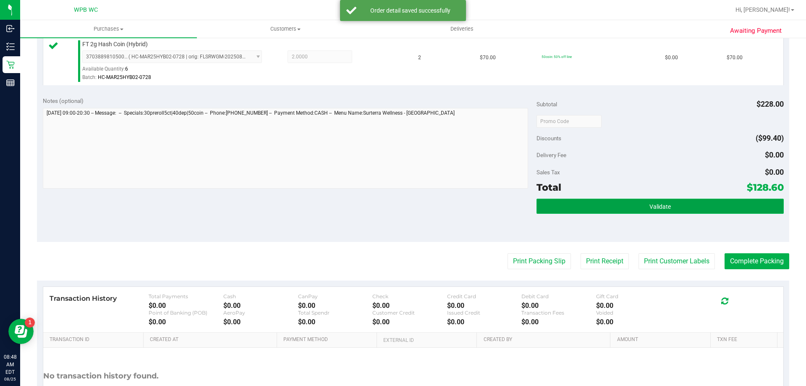
click at [610, 212] on button "Validate" at bounding box center [659, 206] width 247 height 15
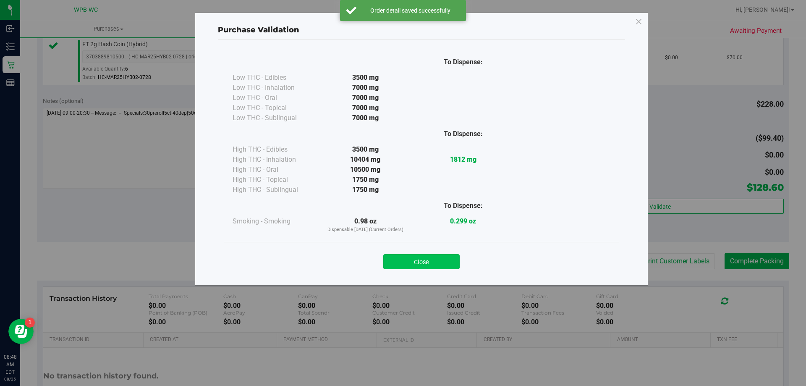
drag, startPoint x: 422, startPoint y: 251, endPoint x: 427, endPoint y: 258, distance: 8.1
click at [424, 254] on div "Close" at bounding box center [421, 258] width 382 height 21
click at [427, 258] on button "Close" at bounding box center [421, 261] width 76 height 15
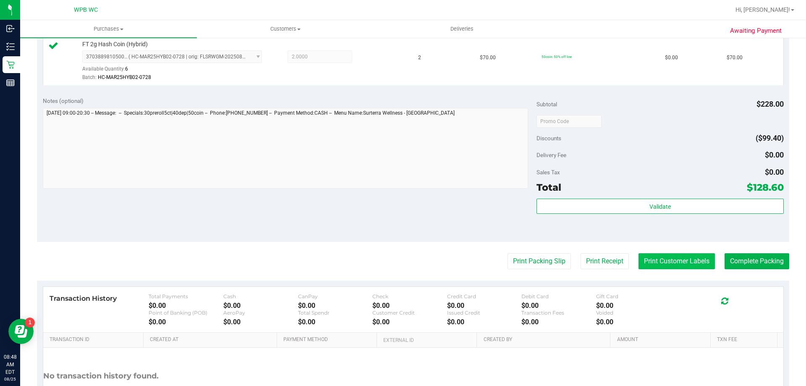
click at [651, 257] on button "Print Customer Labels" at bounding box center [676, 261] width 76 height 16
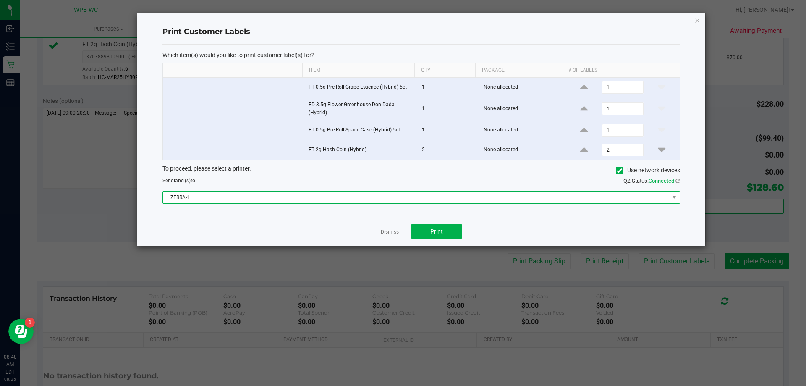
click at [331, 199] on span "ZEBRA-1" at bounding box center [416, 197] width 506 height 12
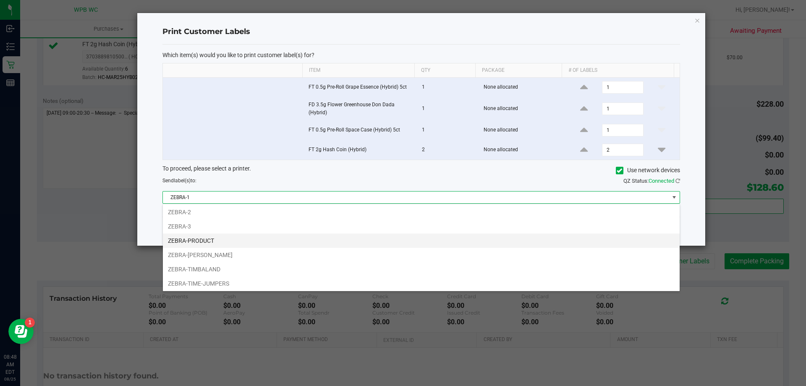
scroll to position [0, 0]
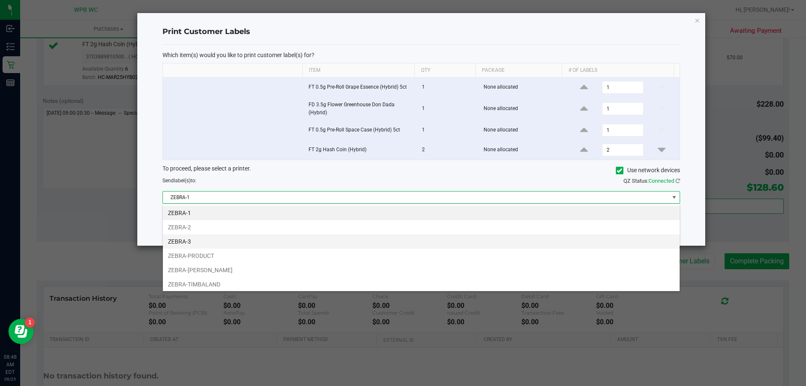
click at [224, 243] on li "ZEBRA-3" at bounding box center [421, 241] width 517 height 14
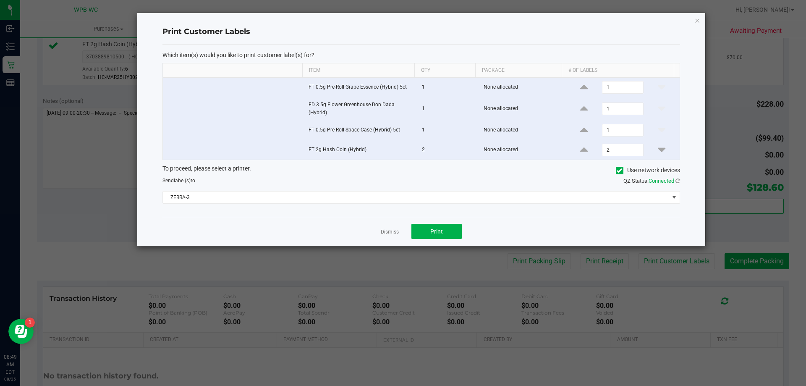
click at [446, 243] on div "Dismiss Print" at bounding box center [420, 231] width 517 height 29
click at [444, 237] on button "Print" at bounding box center [436, 231] width 50 height 15
click at [390, 230] on link "Dismiss" at bounding box center [390, 231] width 18 height 7
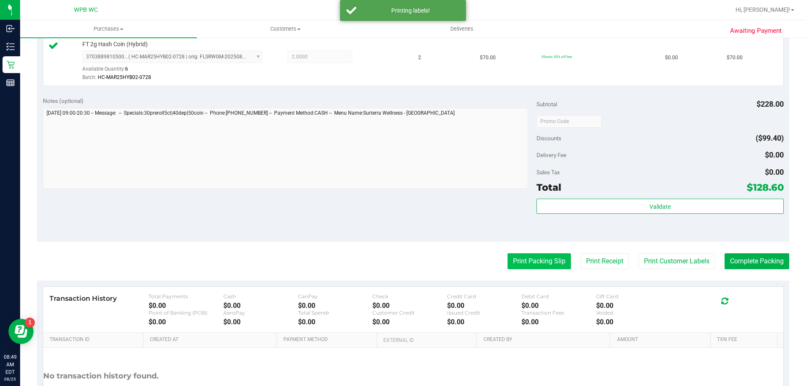
click at [541, 262] on button "Print Packing Slip" at bounding box center [538, 261] width 63 height 16
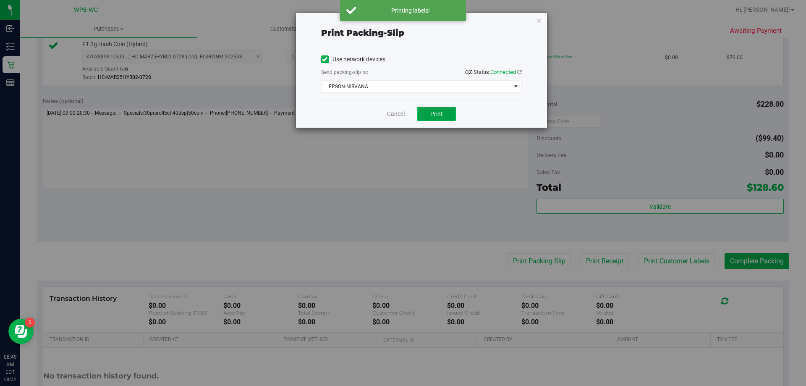
click at [432, 114] on span "Print" at bounding box center [436, 113] width 13 height 7
click at [399, 110] on link "Cancel" at bounding box center [396, 114] width 18 height 9
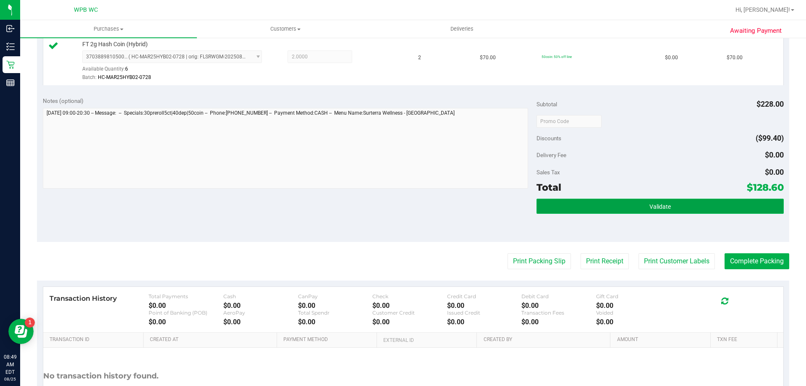
click at [738, 210] on button "Validate" at bounding box center [659, 206] width 247 height 15
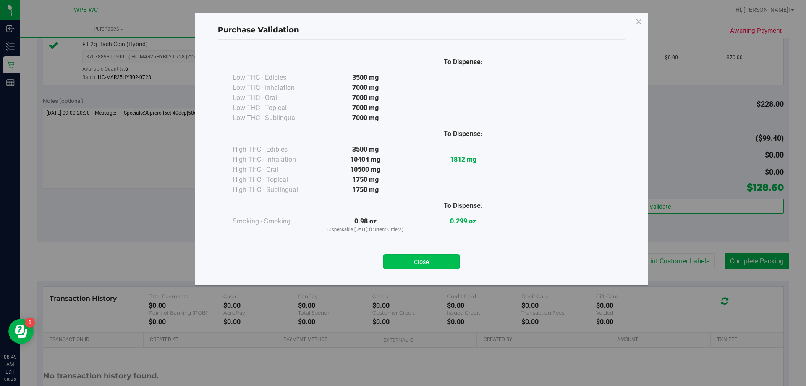
click at [439, 260] on button "Close" at bounding box center [421, 261] width 76 height 15
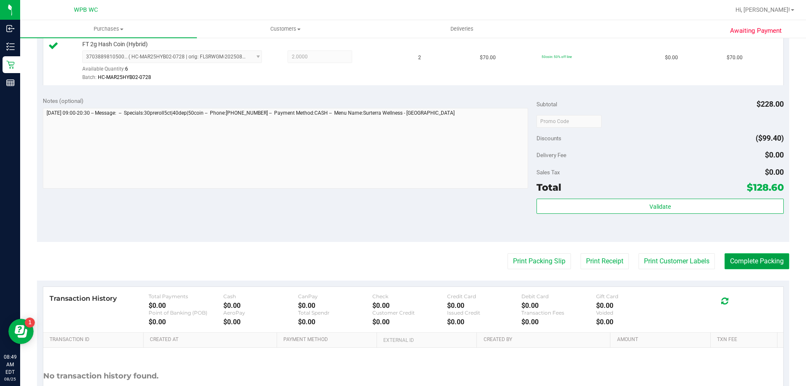
drag, startPoint x: 727, startPoint y: 260, endPoint x: 721, endPoint y: 259, distance: 6.4
click at [726, 260] on button "Complete Packing" at bounding box center [756, 261] width 65 height 16
